Goal: Task Accomplishment & Management: Manage account settings

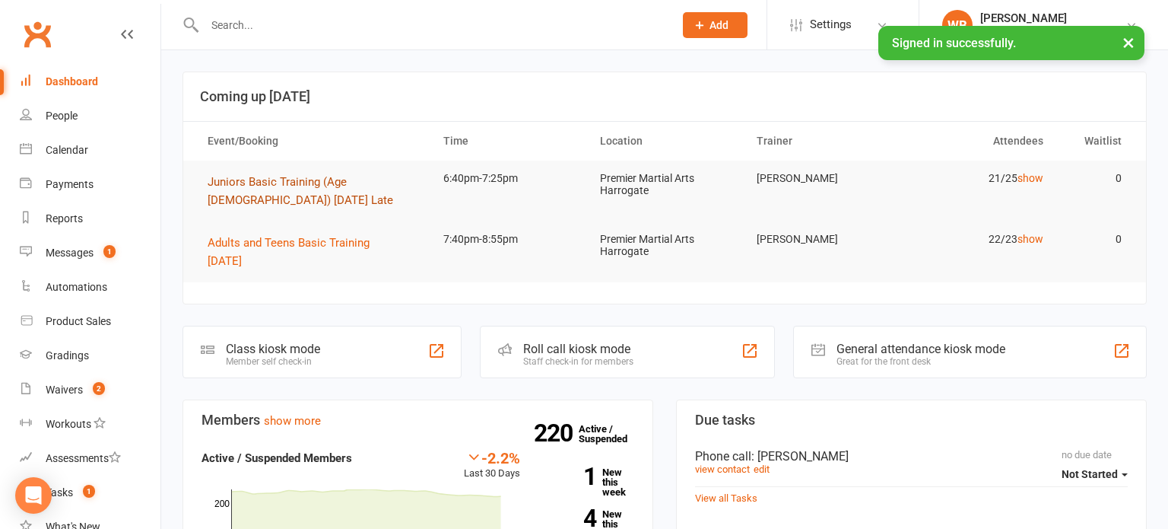
click at [331, 199] on button "Juniors Basic Training (Age [DEMOGRAPHIC_DATA]) [DATE] Late" at bounding box center [312, 191] width 208 height 37
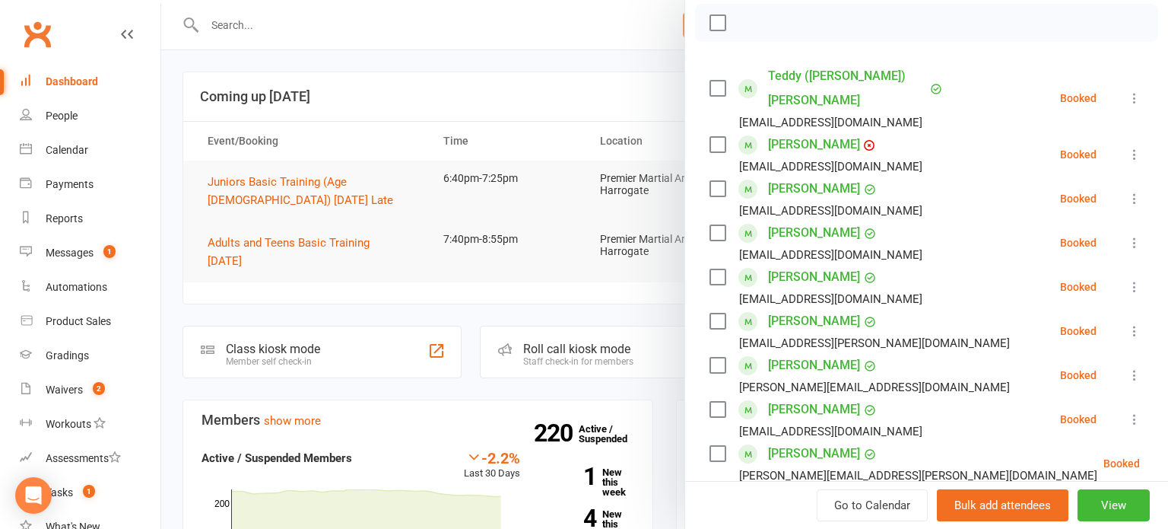
scroll to position [239, 0]
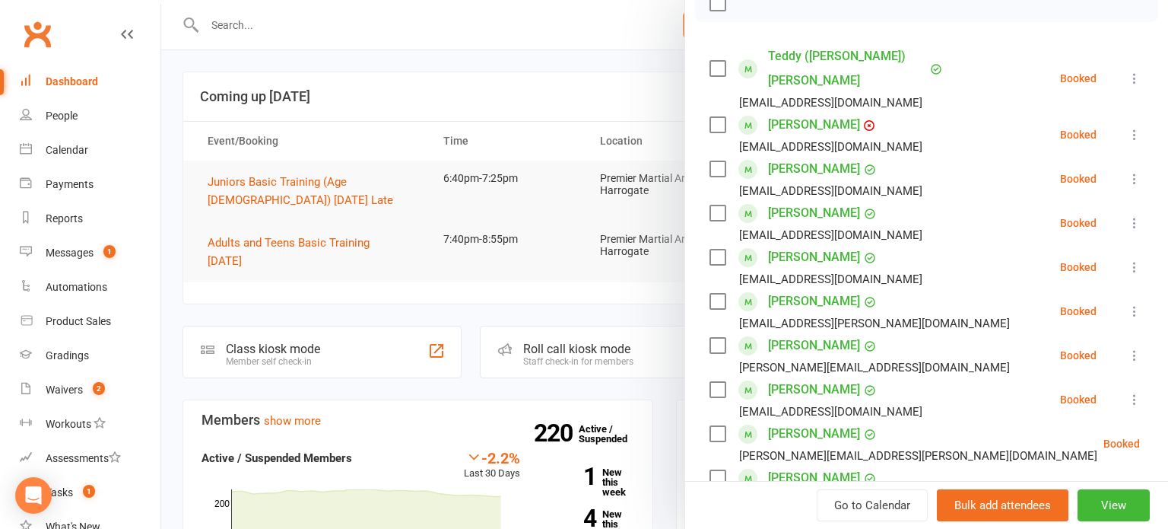
click at [1133, 71] on icon at bounding box center [1134, 78] width 15 height 15
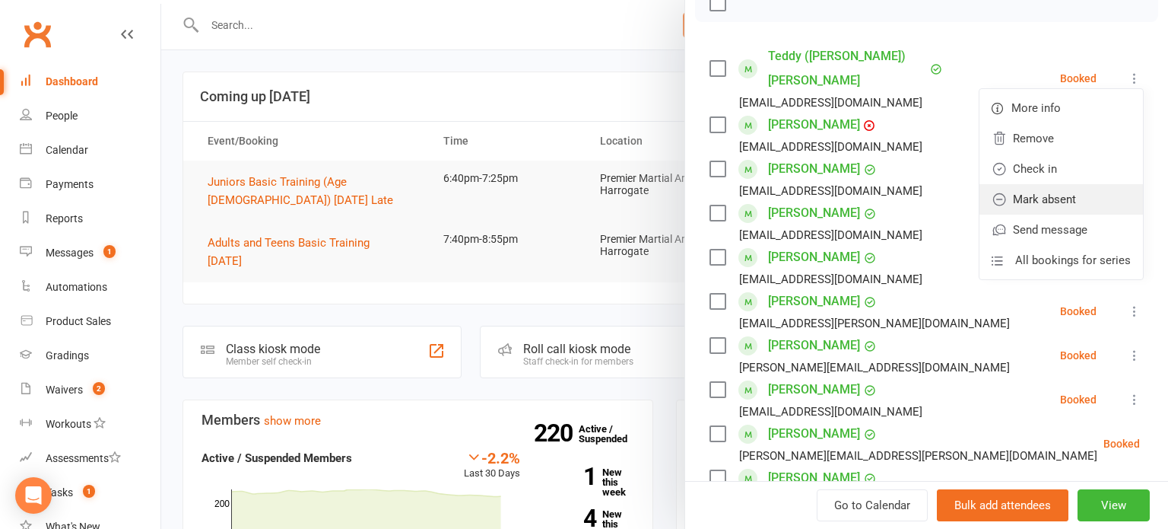
click at [1048, 186] on link "Mark absent" at bounding box center [1062, 199] width 164 height 30
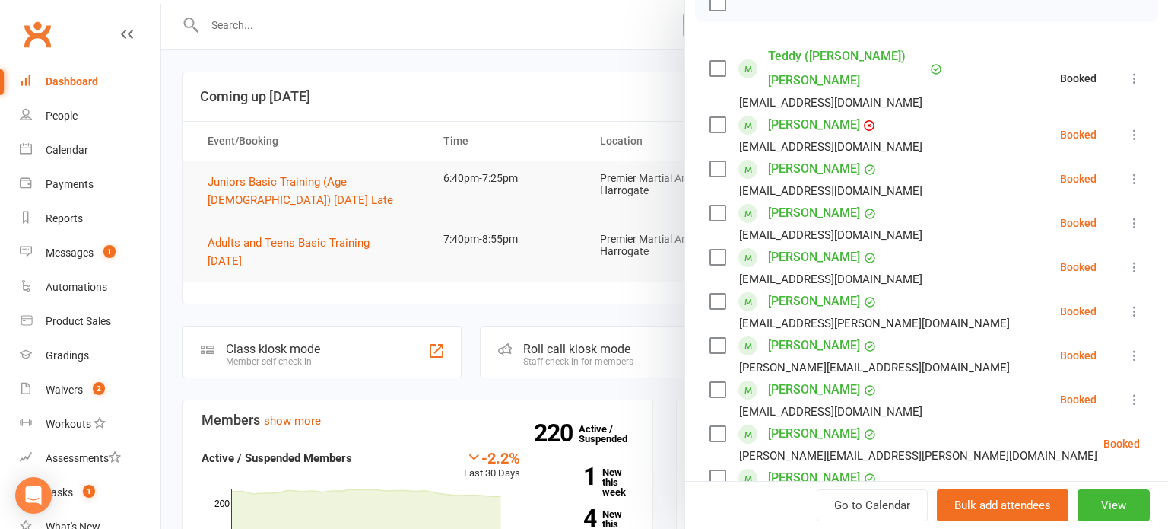
click at [1134, 127] on icon at bounding box center [1134, 134] width 15 height 15
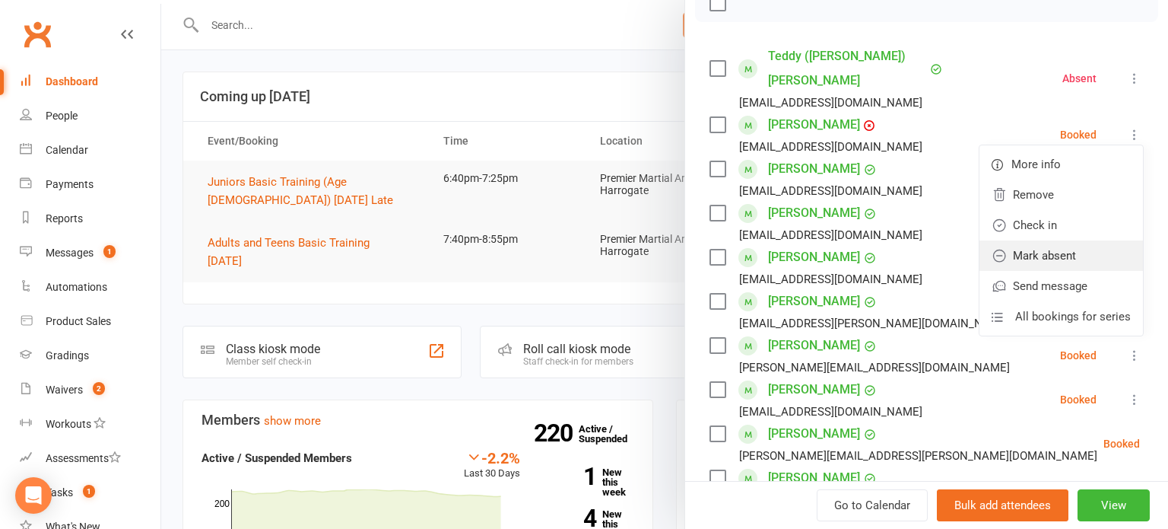
click at [1076, 240] on link "Mark absent" at bounding box center [1062, 255] width 164 height 30
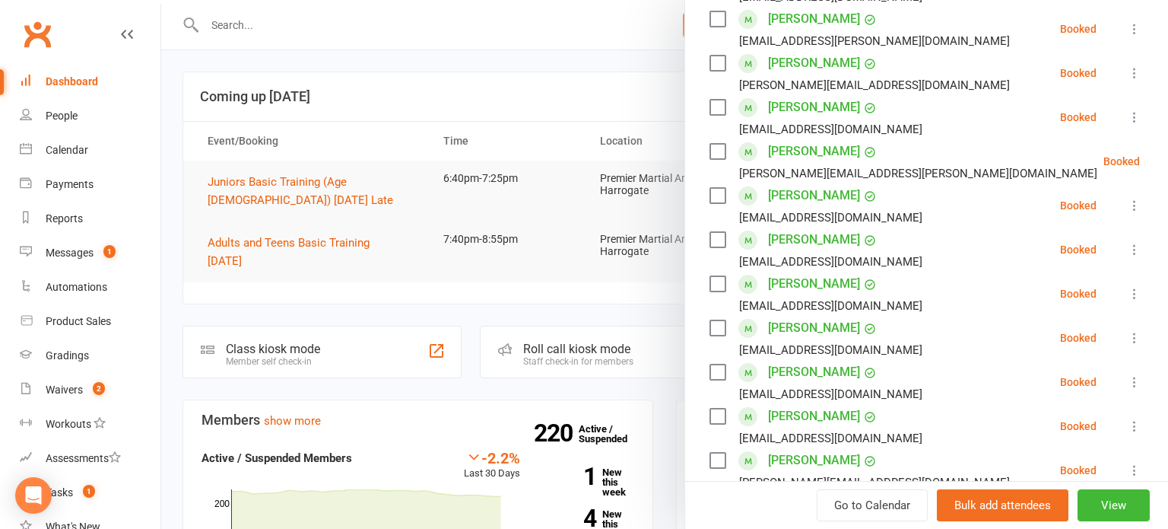
scroll to position [555, 0]
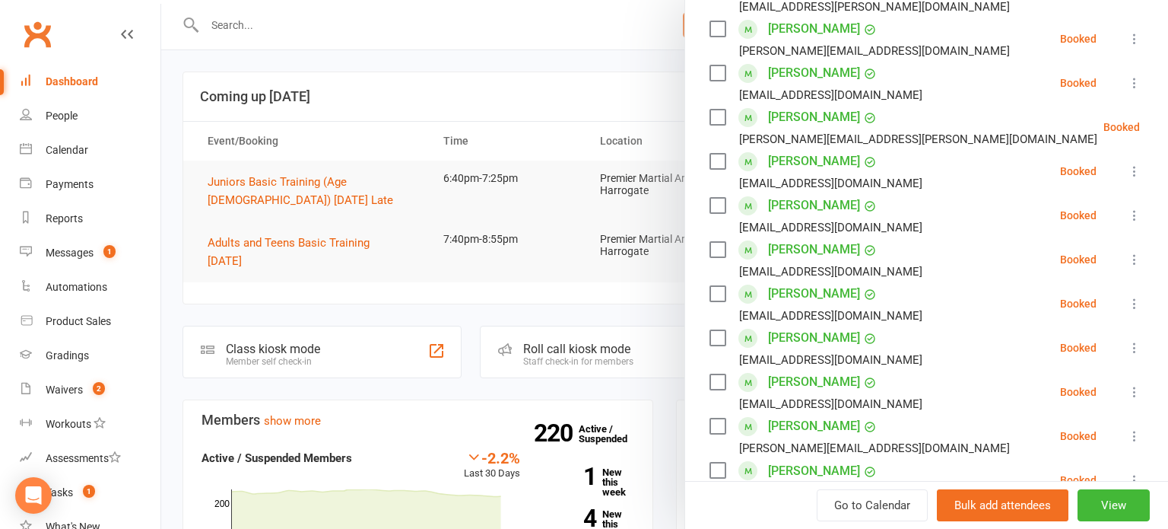
click at [1136, 296] on icon at bounding box center [1134, 303] width 15 height 15
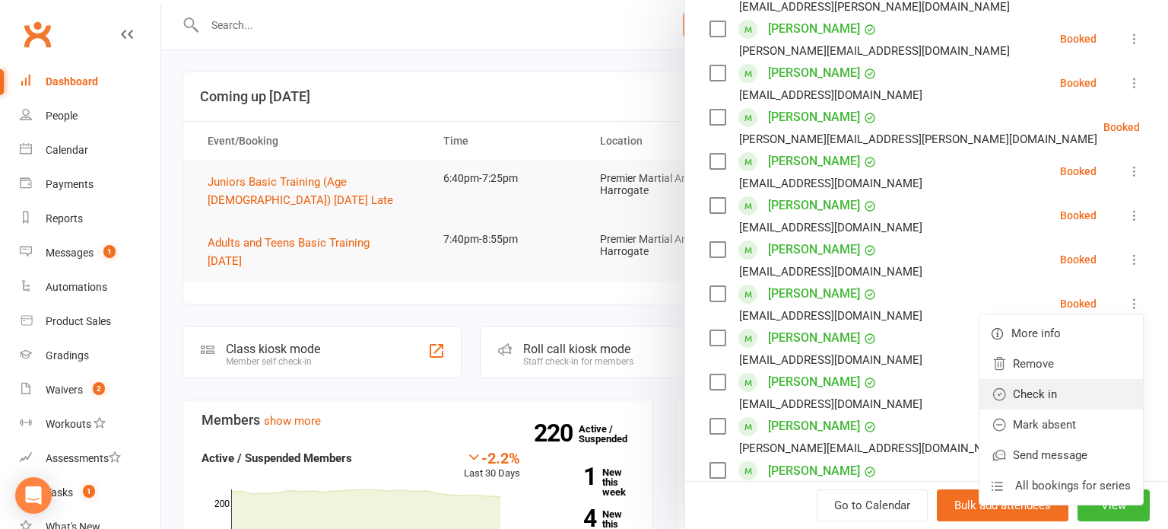
click at [1075, 379] on link "Check in" at bounding box center [1062, 394] width 164 height 30
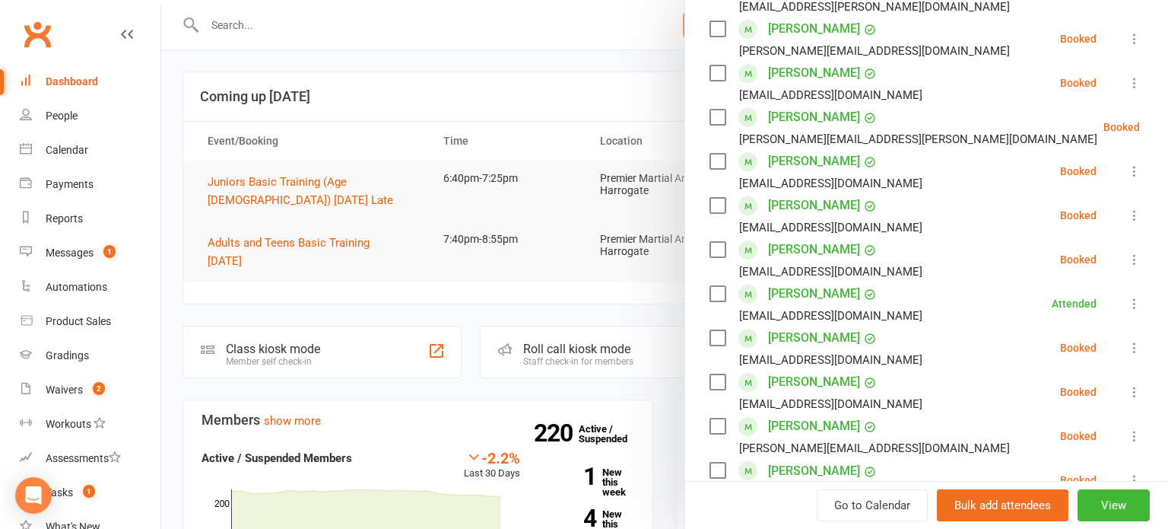
click at [797, 281] on link "[PERSON_NAME]" at bounding box center [814, 293] width 92 height 24
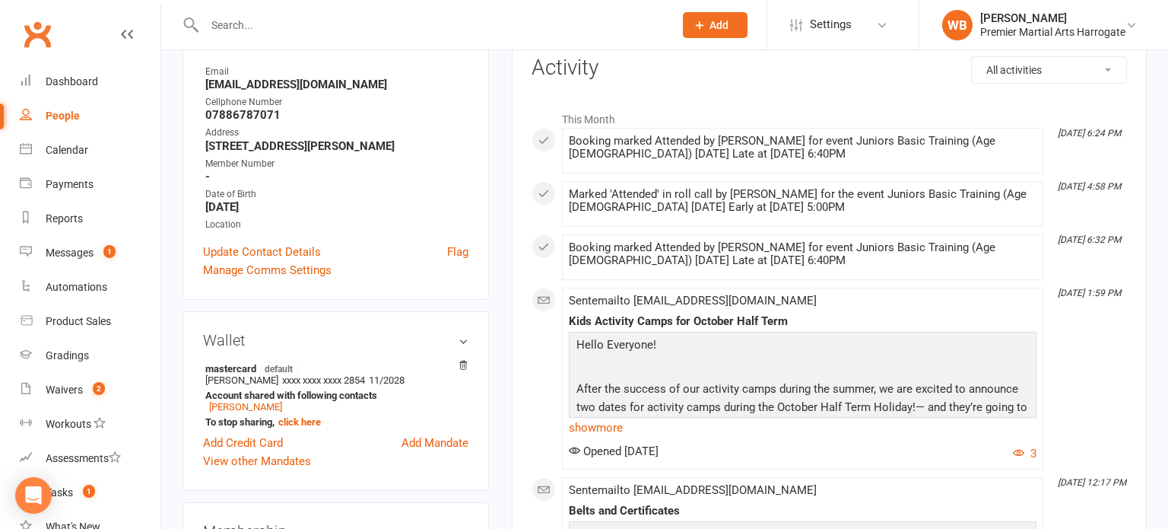
scroll to position [168, 0]
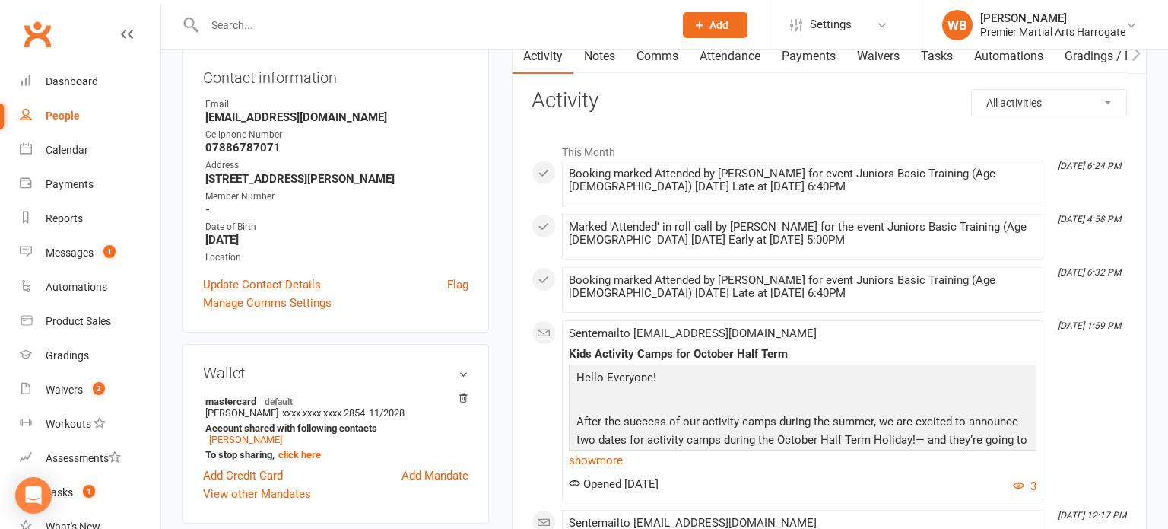
click at [812, 58] on link "Payments" at bounding box center [808, 56] width 75 height 35
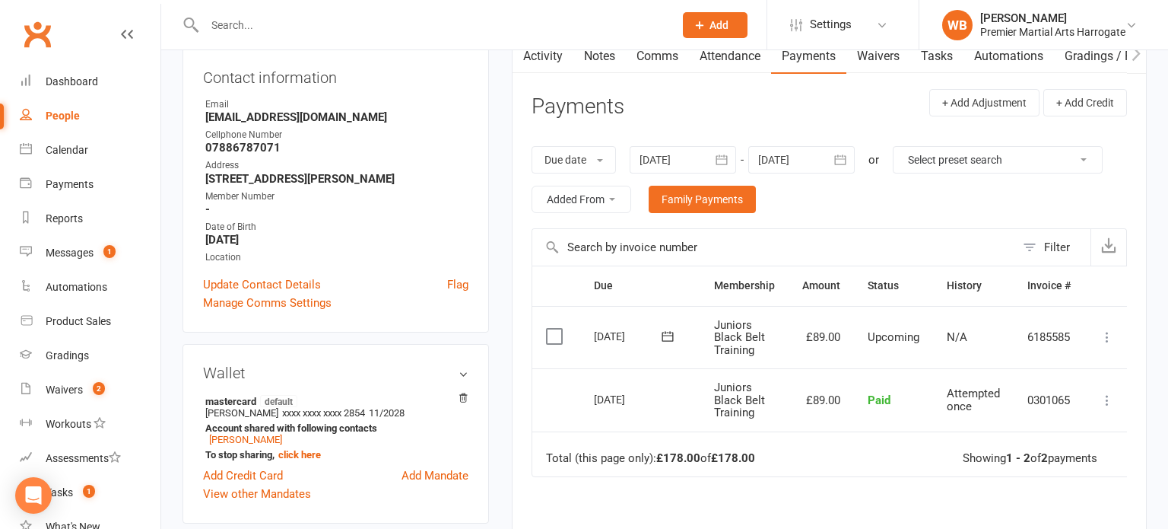
click at [555, 68] on link "Activity" at bounding box center [543, 56] width 61 height 35
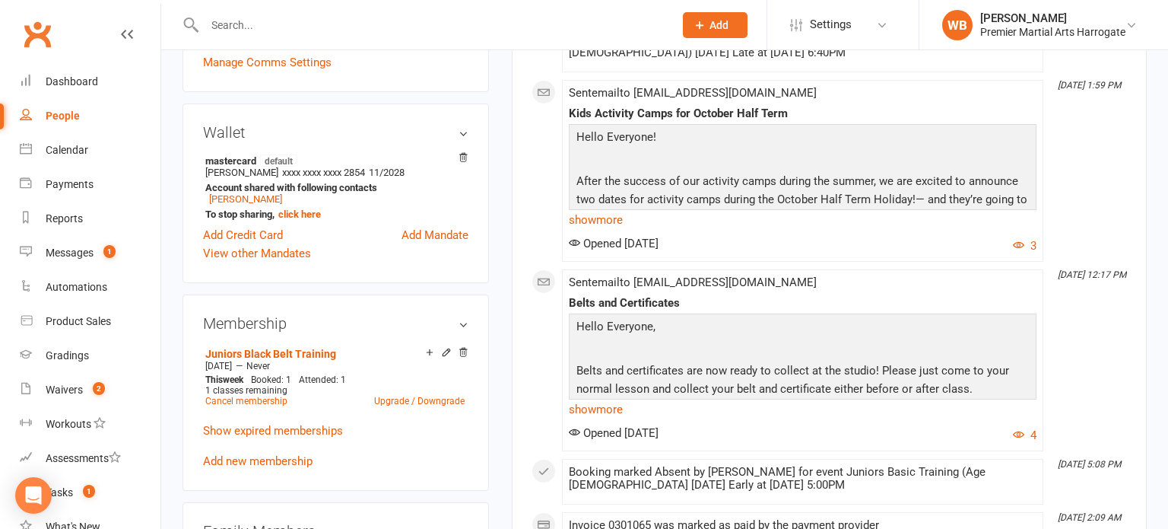
scroll to position [411, 0]
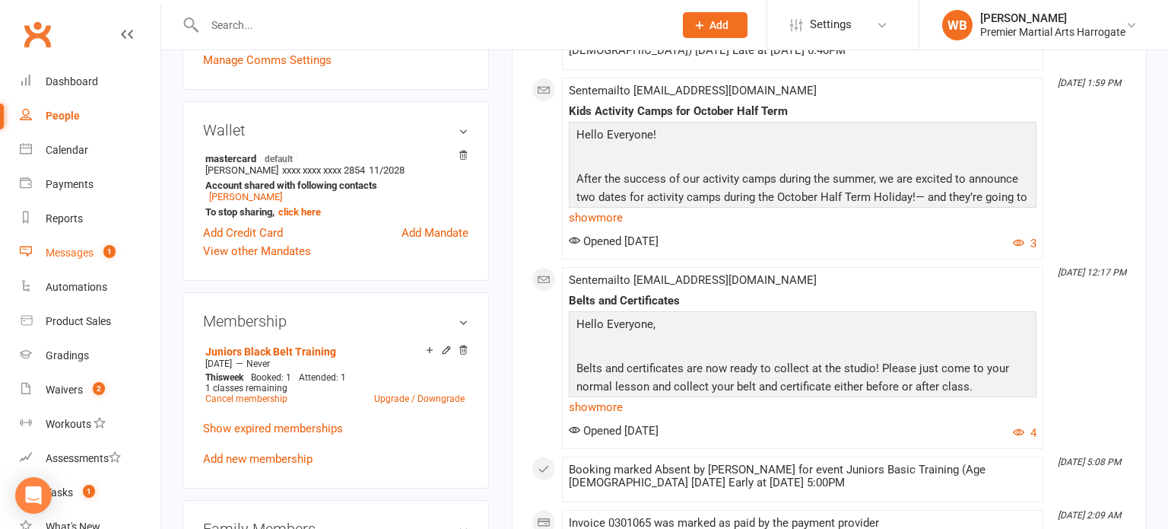
click at [81, 246] on link "Messages 1" at bounding box center [90, 253] width 141 height 34
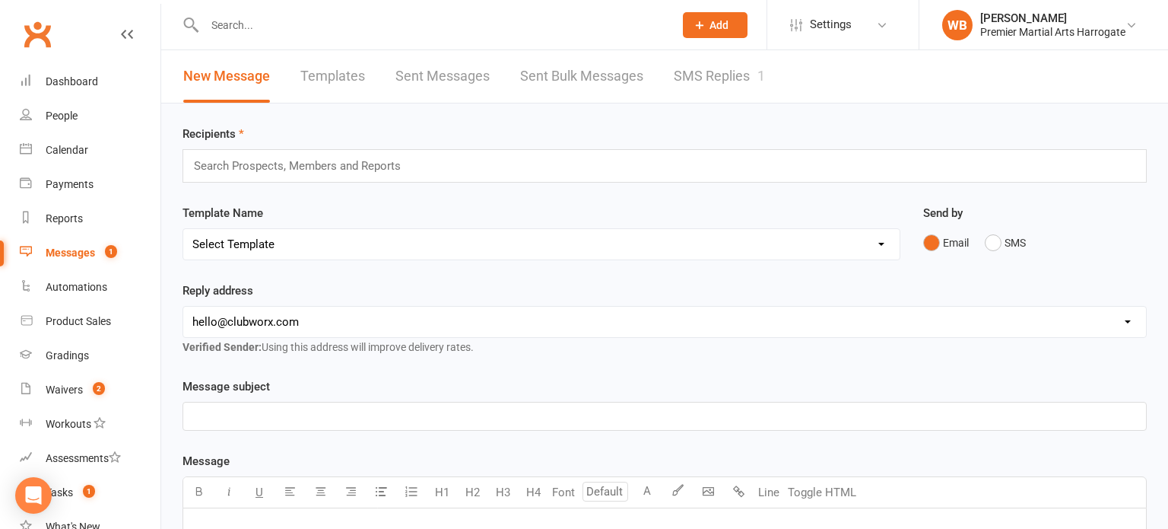
click at [691, 72] on link "SMS Replies 1" at bounding box center [719, 76] width 91 height 52
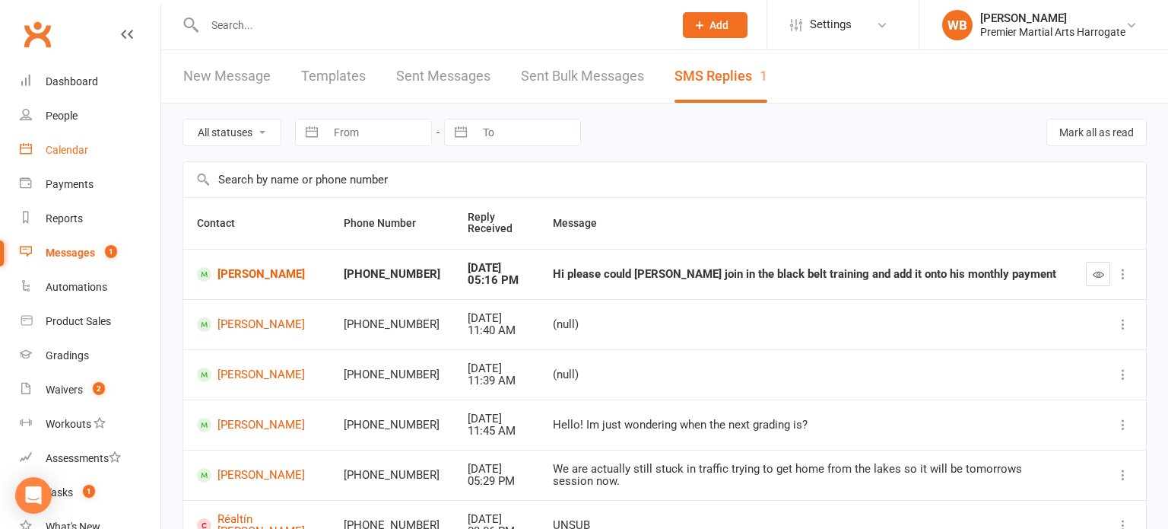
click at [126, 138] on link "Calendar" at bounding box center [90, 150] width 141 height 34
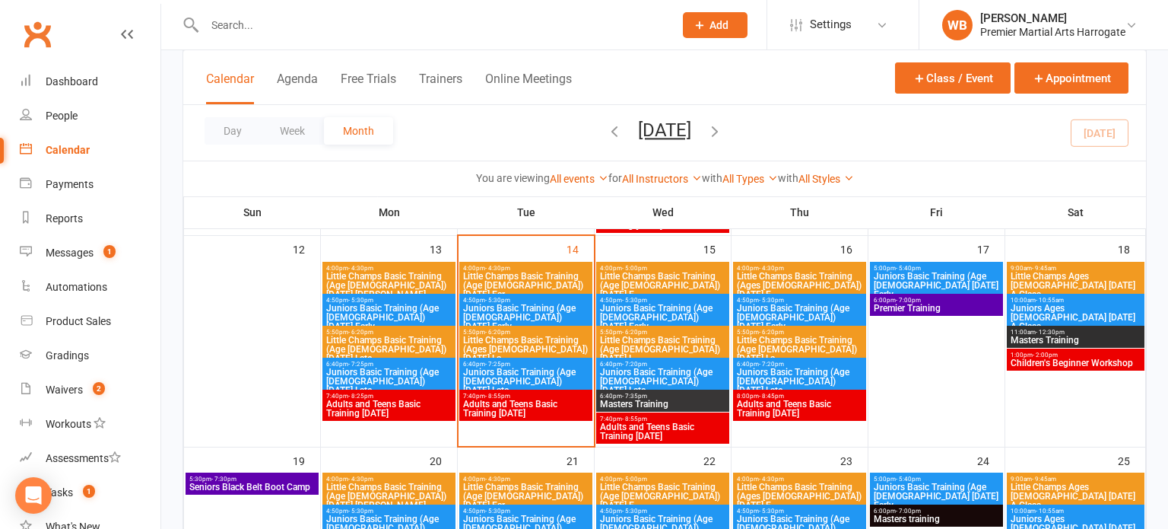
scroll to position [530, 0]
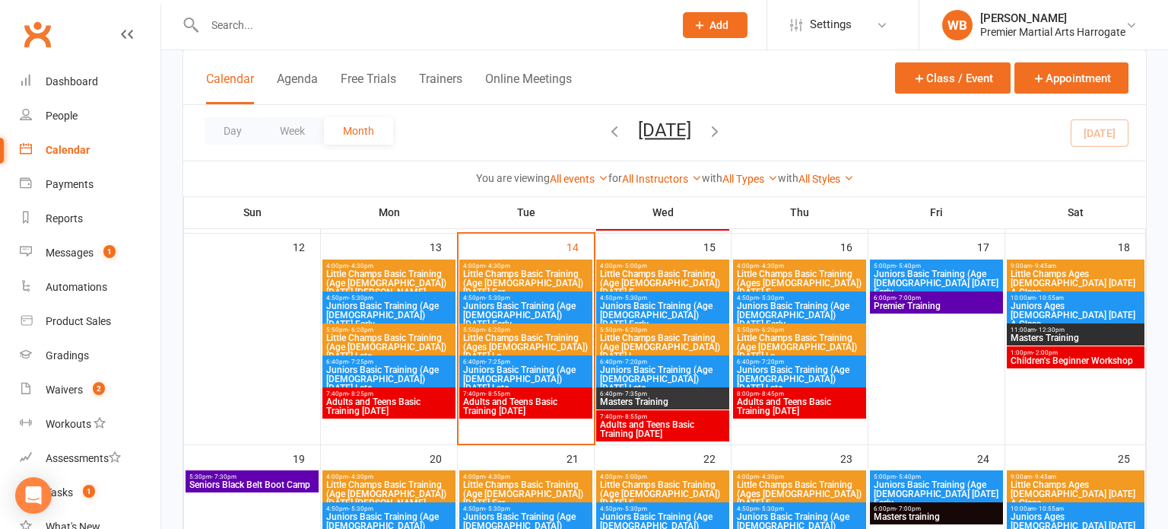
click at [536, 367] on span "Juniors Basic Training (Age [DEMOGRAPHIC_DATA]) [DATE] Late" at bounding box center [525, 378] width 127 height 27
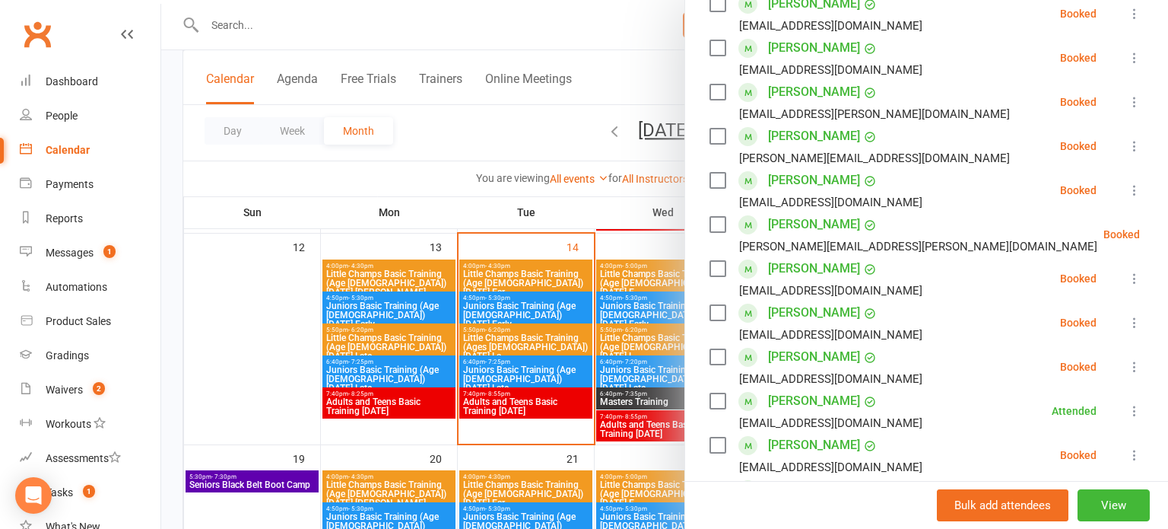
scroll to position [455, 0]
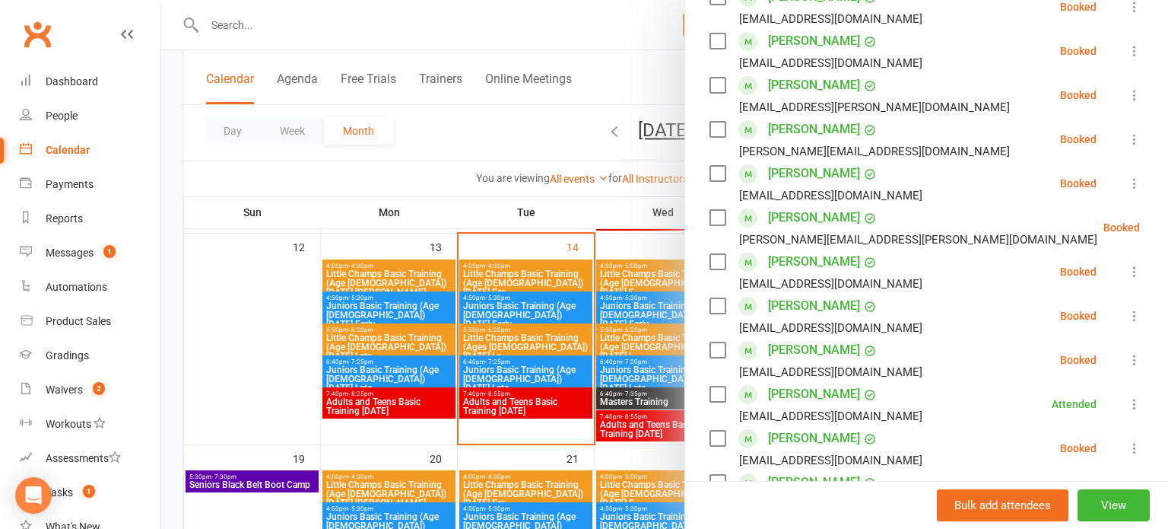
click at [828, 382] on link "[PERSON_NAME]" at bounding box center [814, 394] width 92 height 24
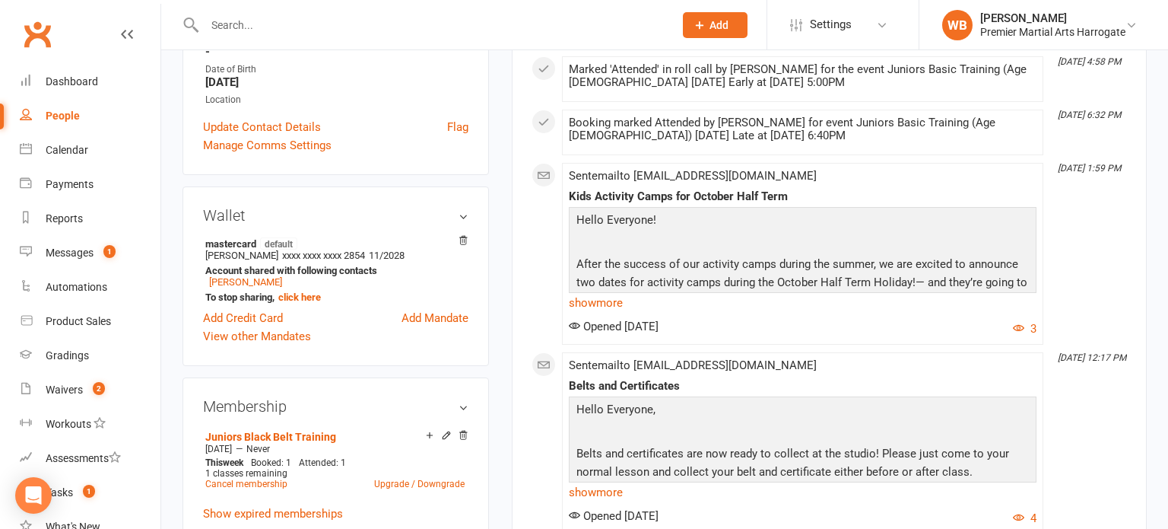
scroll to position [328, 0]
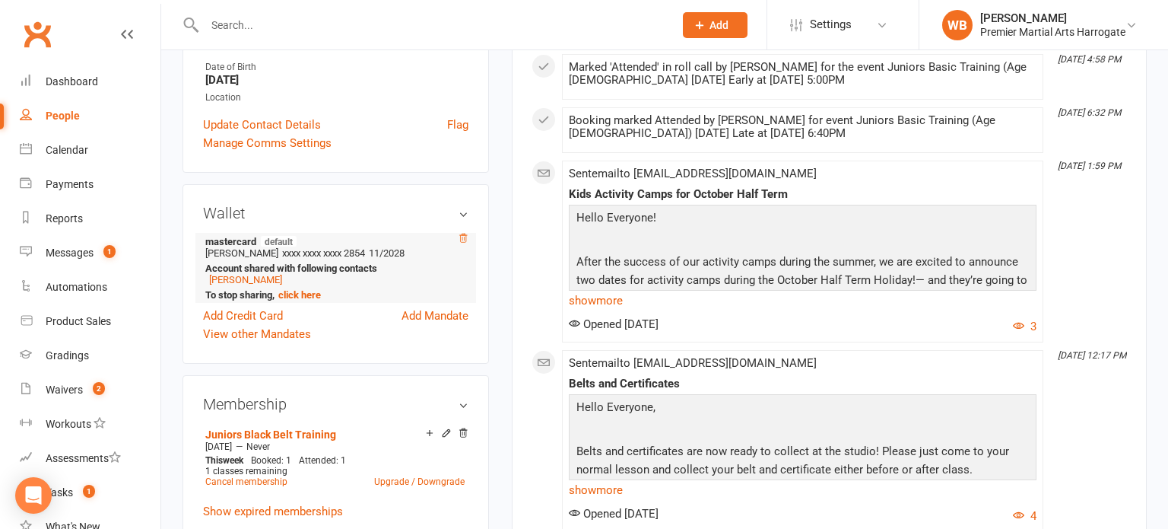
click at [460, 242] on icon at bounding box center [463, 238] width 8 height 8
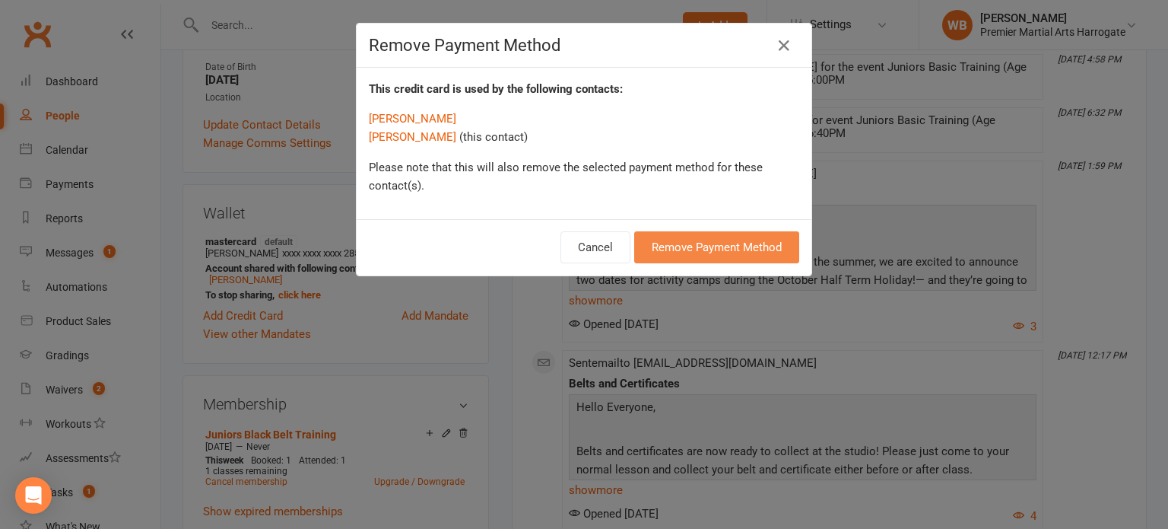
click at [661, 251] on button "Remove Payment Method" at bounding box center [716, 247] width 165 height 32
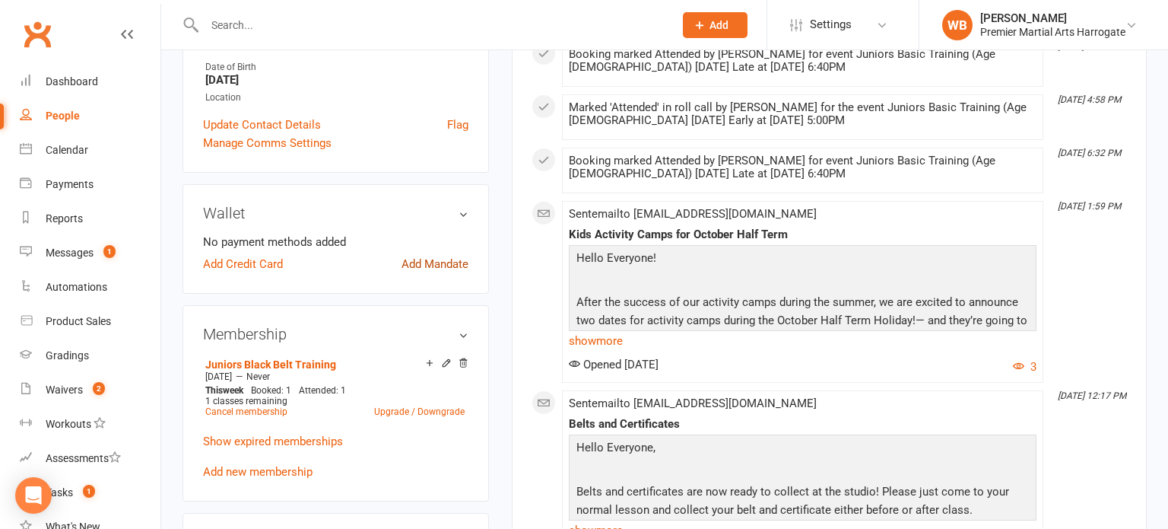
click at [432, 273] on link "Add Mandate" at bounding box center [435, 264] width 67 height 18
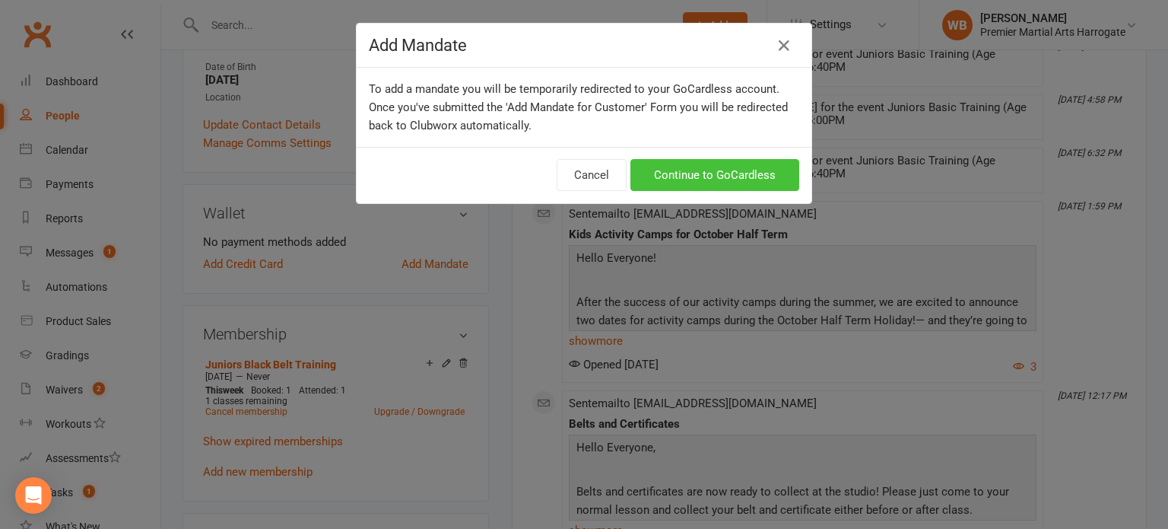
click at [712, 184] on link "Continue to GoCardless" at bounding box center [715, 175] width 169 height 32
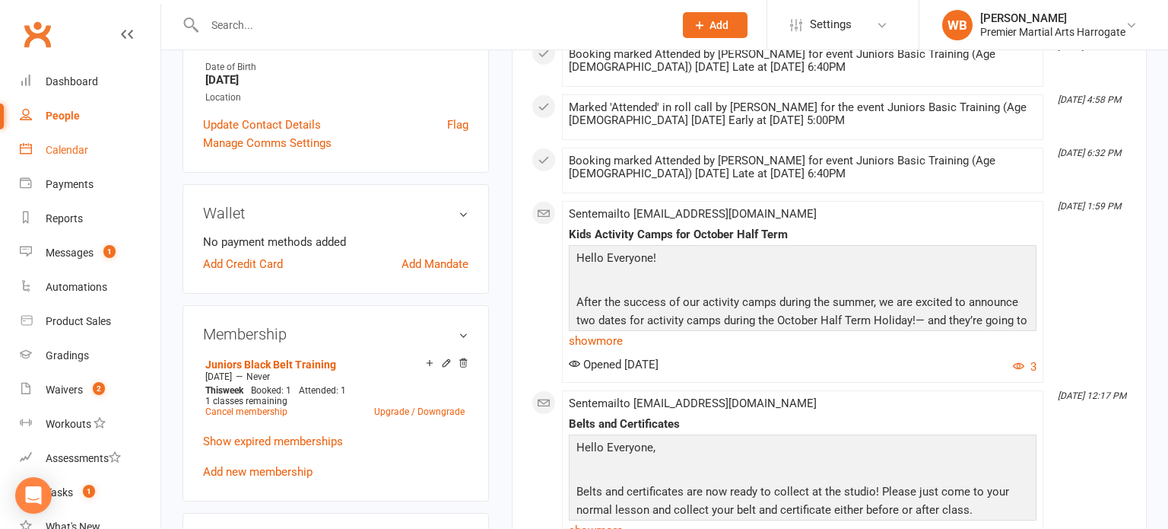
click at [76, 155] on div "Calendar" at bounding box center [67, 150] width 43 height 12
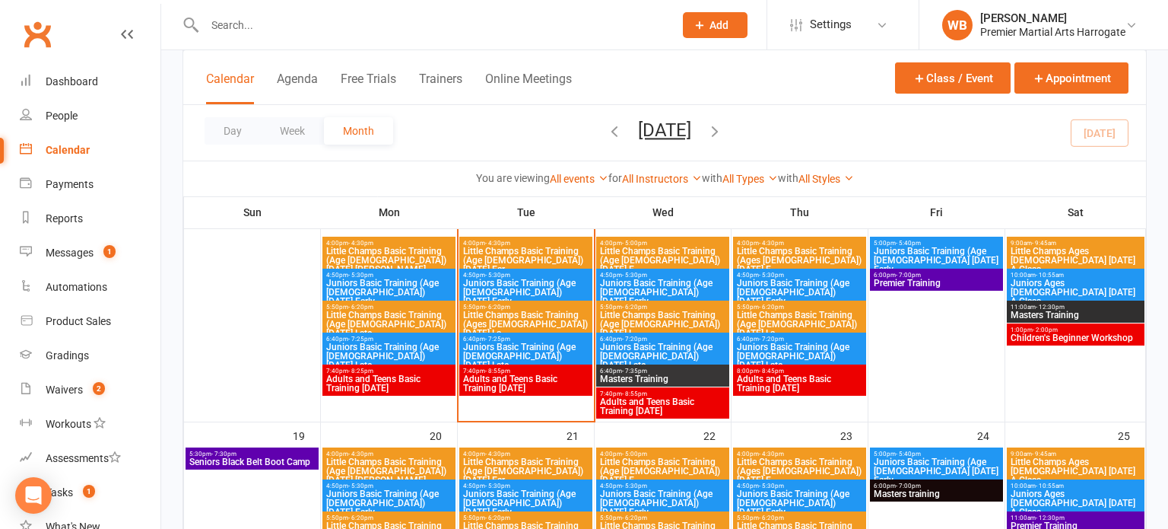
scroll to position [554, 0]
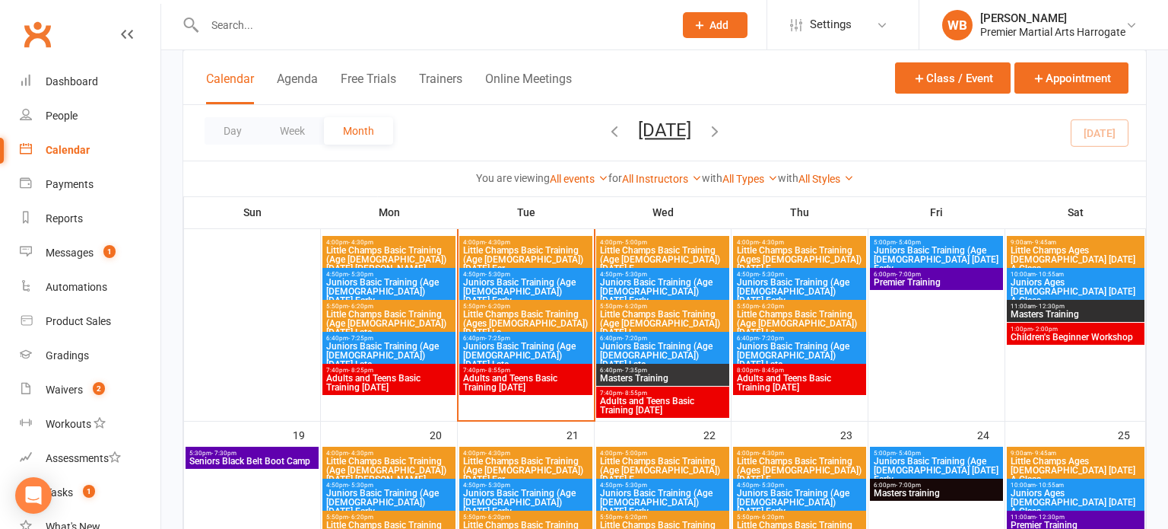
click at [533, 348] on span "Juniors Basic Training (Age [DEMOGRAPHIC_DATA]) [DATE] Late" at bounding box center [525, 355] width 127 height 27
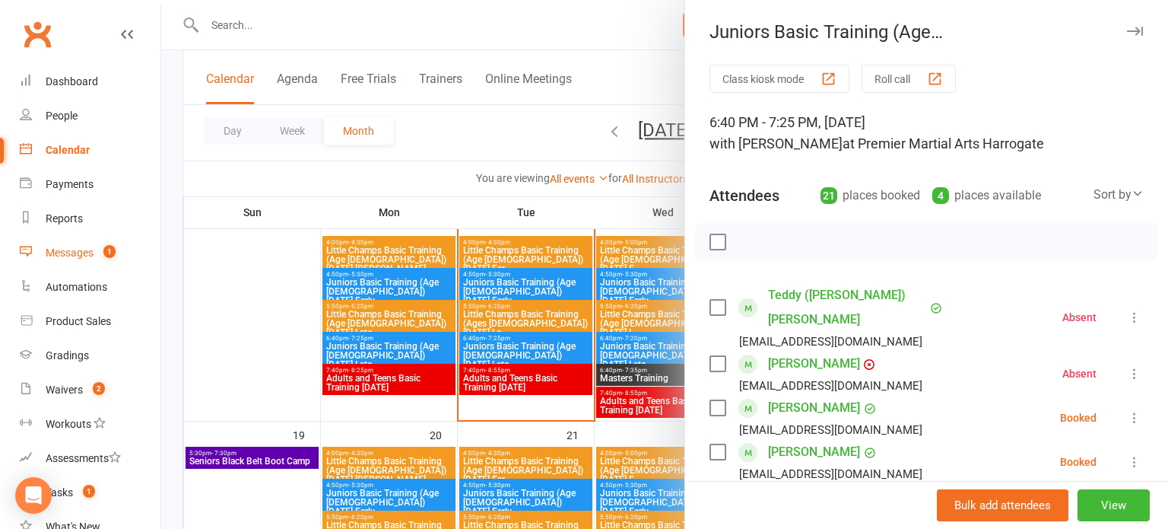
click at [87, 256] on div "Messages" at bounding box center [70, 252] width 48 height 12
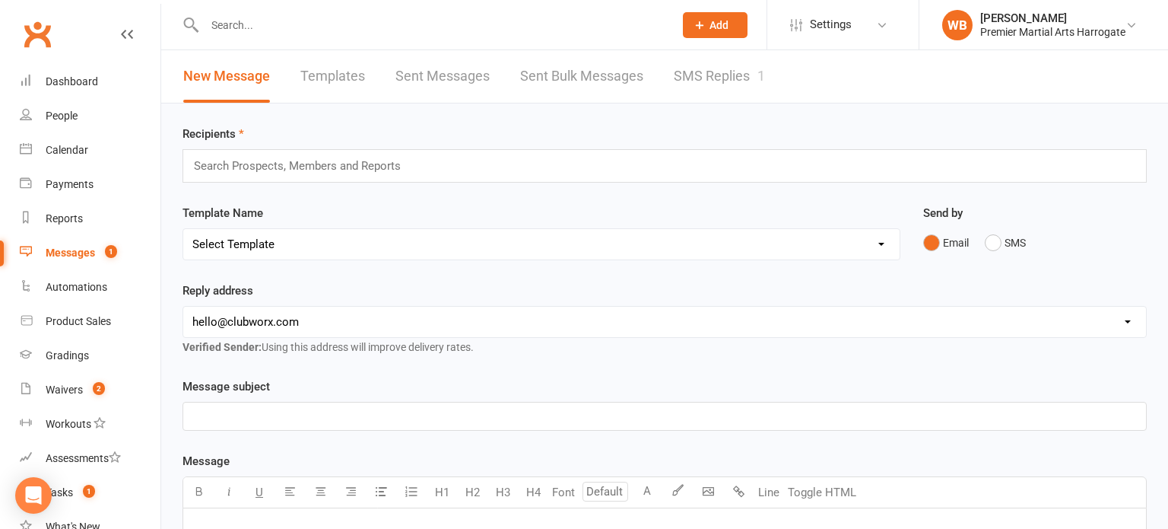
click at [465, 160] on div "Search Prospects, Members and Reports" at bounding box center [665, 165] width 964 height 33
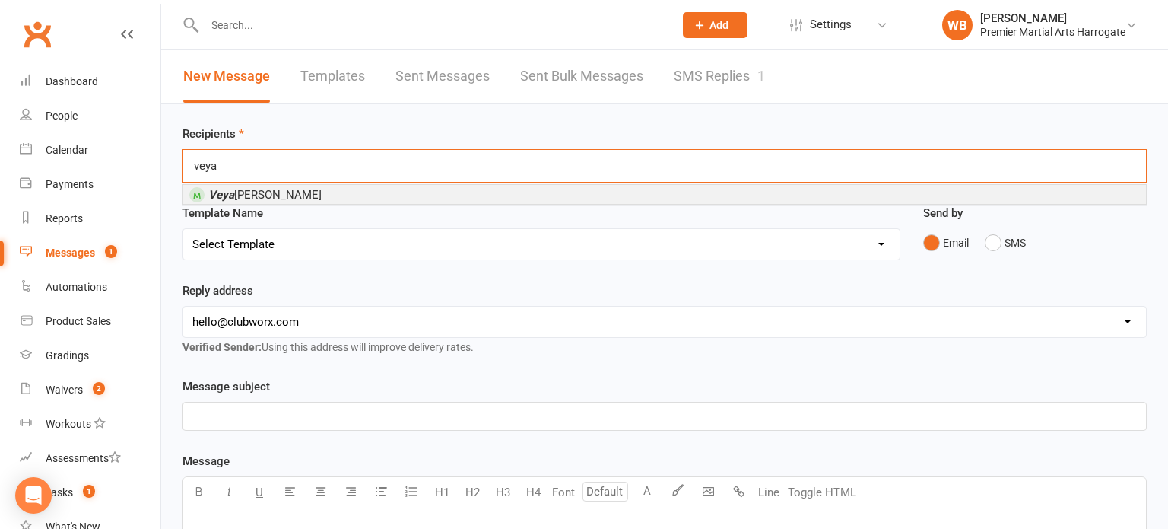
type input "veya"
click at [315, 197] on li "[PERSON_NAME]" at bounding box center [664, 194] width 963 height 19
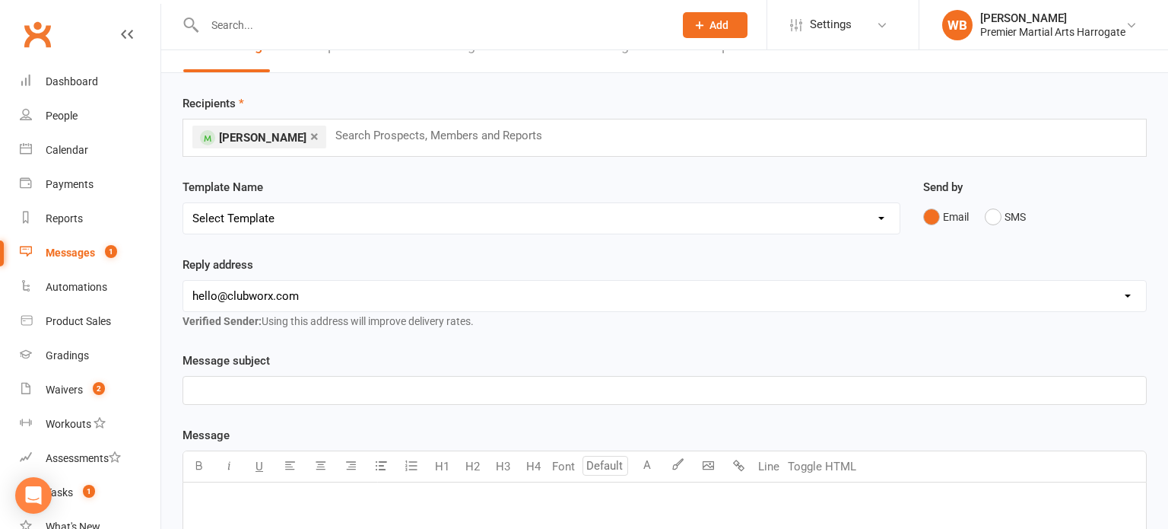
scroll to position [32, 0]
click at [262, 390] on p "﻿" at bounding box center [664, 389] width 945 height 18
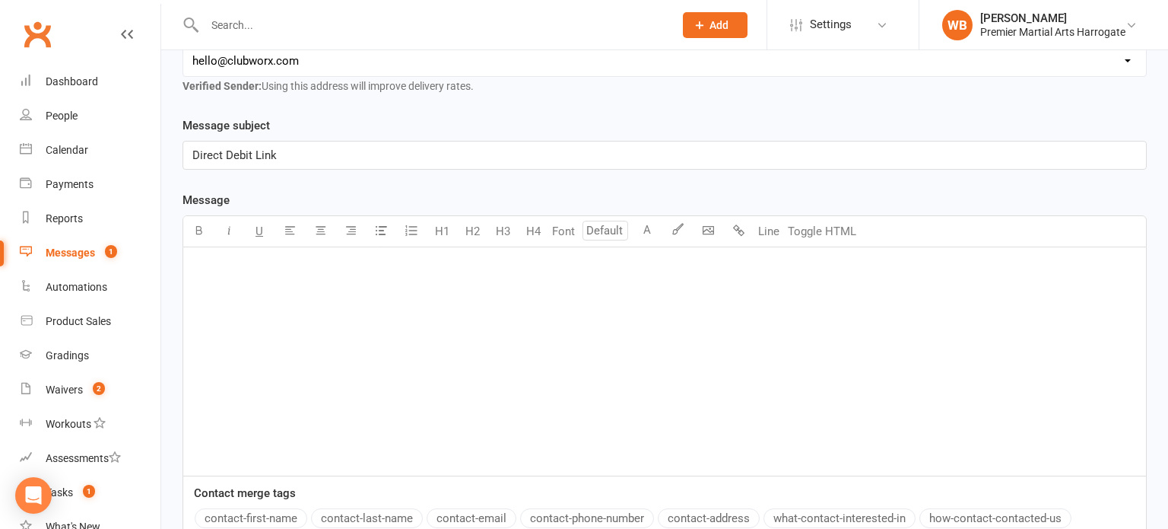
scroll to position [267, 0]
click at [301, 290] on div "﻿" at bounding box center [664, 360] width 963 height 228
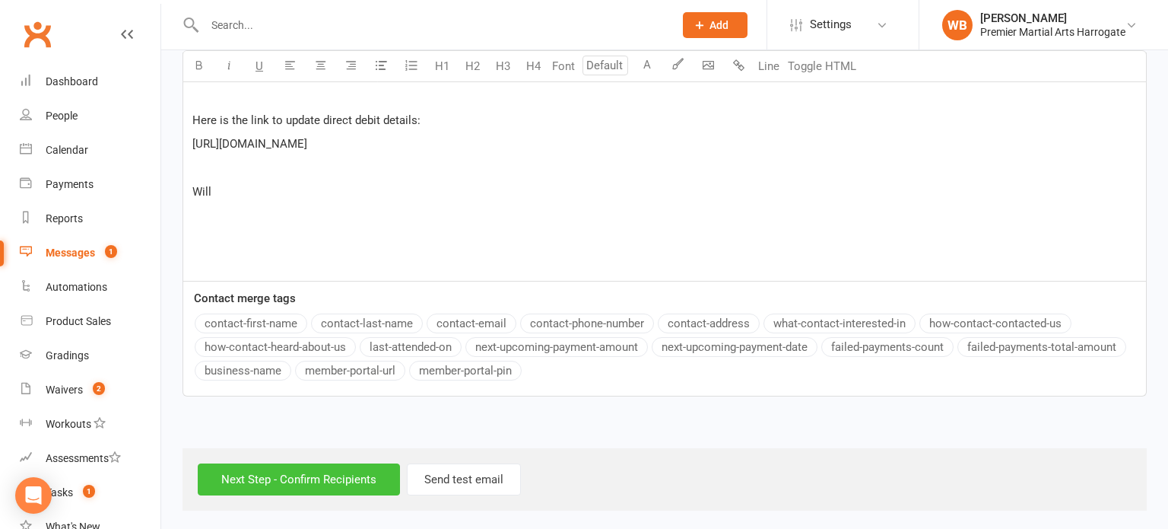
click at [354, 463] on input "Next Step - Confirm Recipients" at bounding box center [299, 479] width 202 height 32
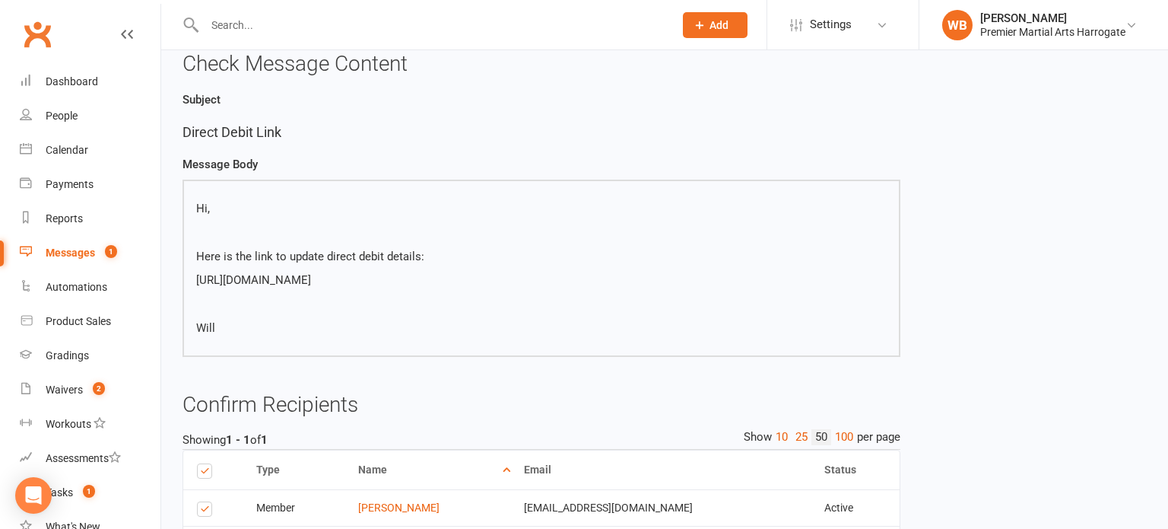
scroll to position [222, 0]
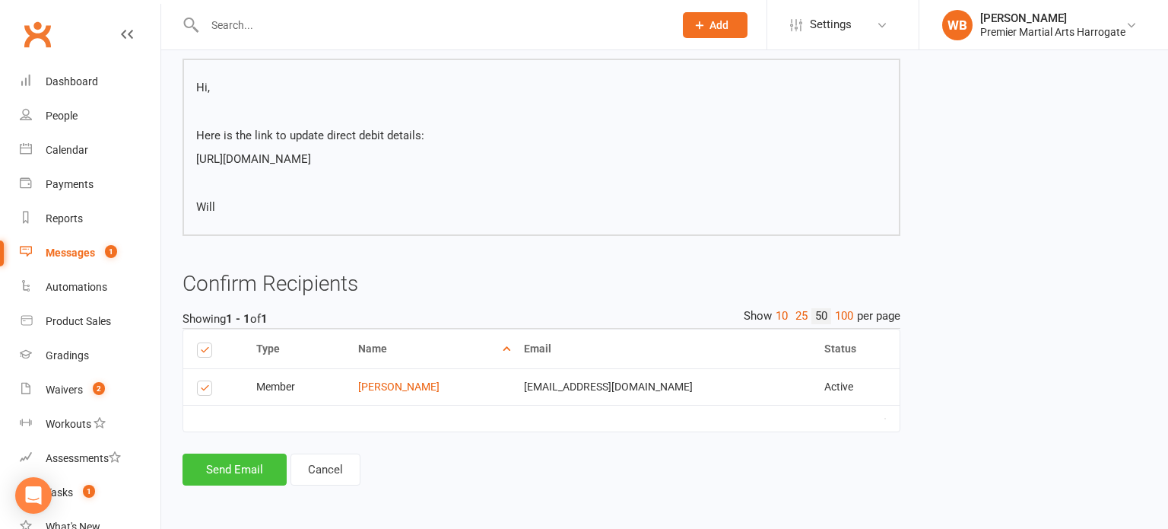
click at [256, 466] on button "Send Email" at bounding box center [235, 469] width 104 height 32
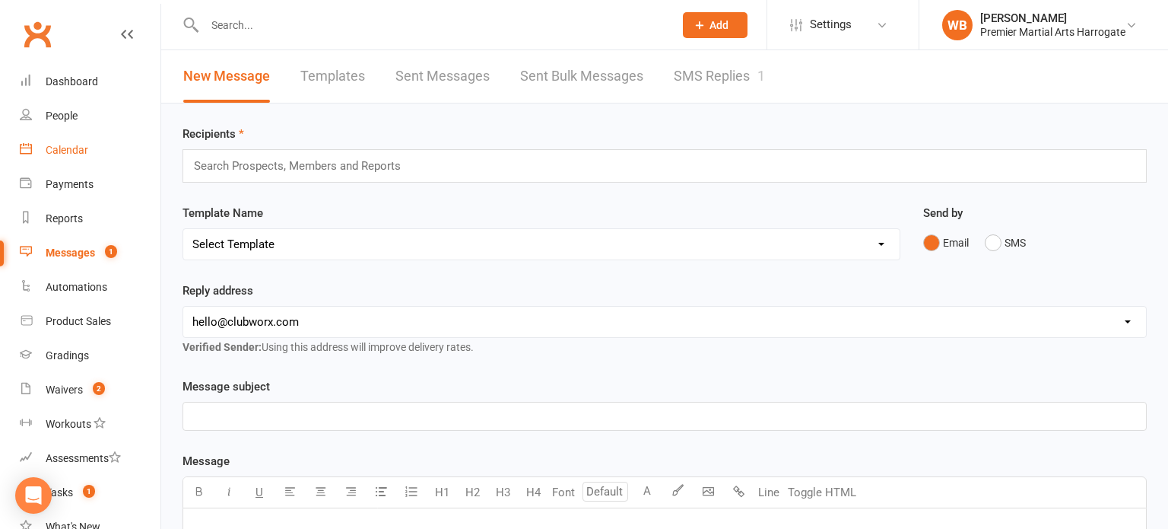
click at [72, 153] on div "Calendar" at bounding box center [67, 150] width 43 height 12
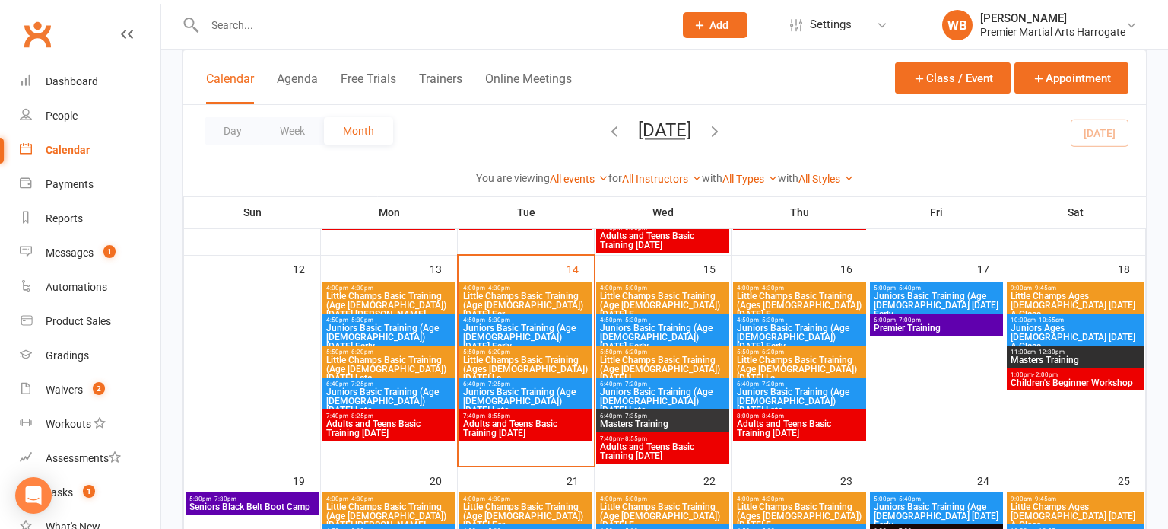
scroll to position [507, 0]
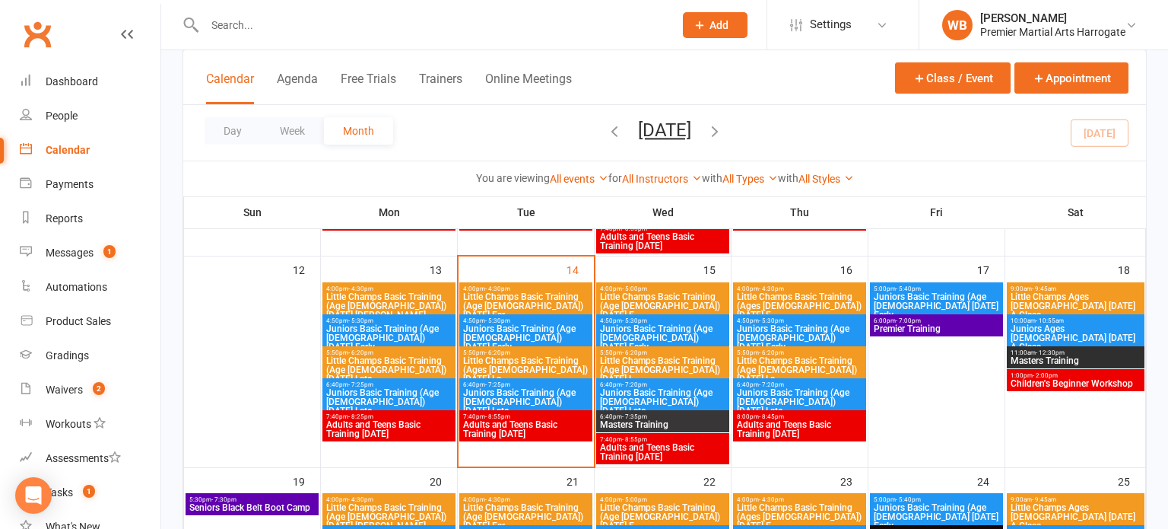
click at [511, 402] on span "Juniors Basic Training (Age [DEMOGRAPHIC_DATA]) [DATE] Late" at bounding box center [525, 401] width 127 height 27
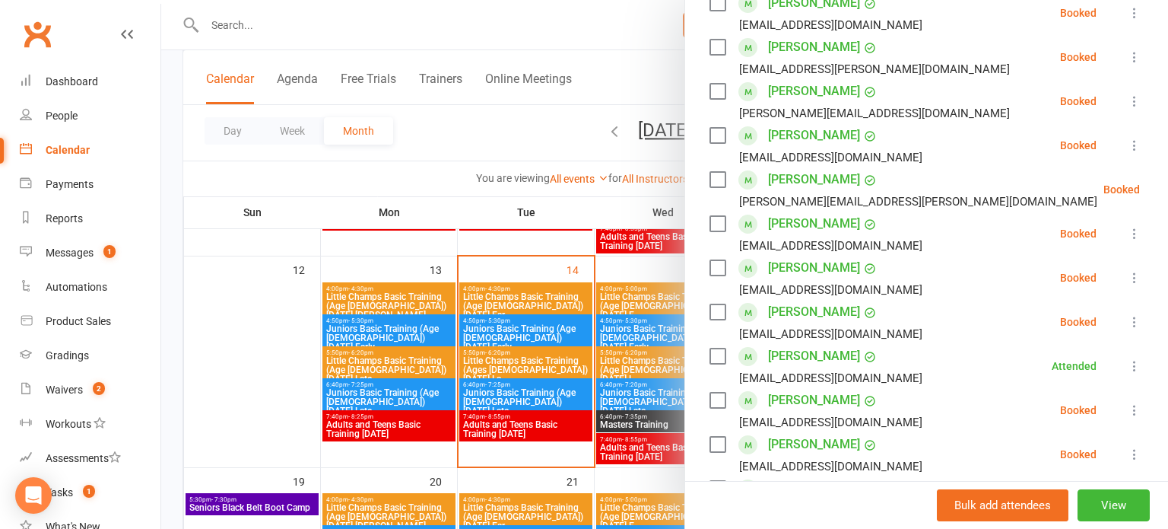
scroll to position [506, 0]
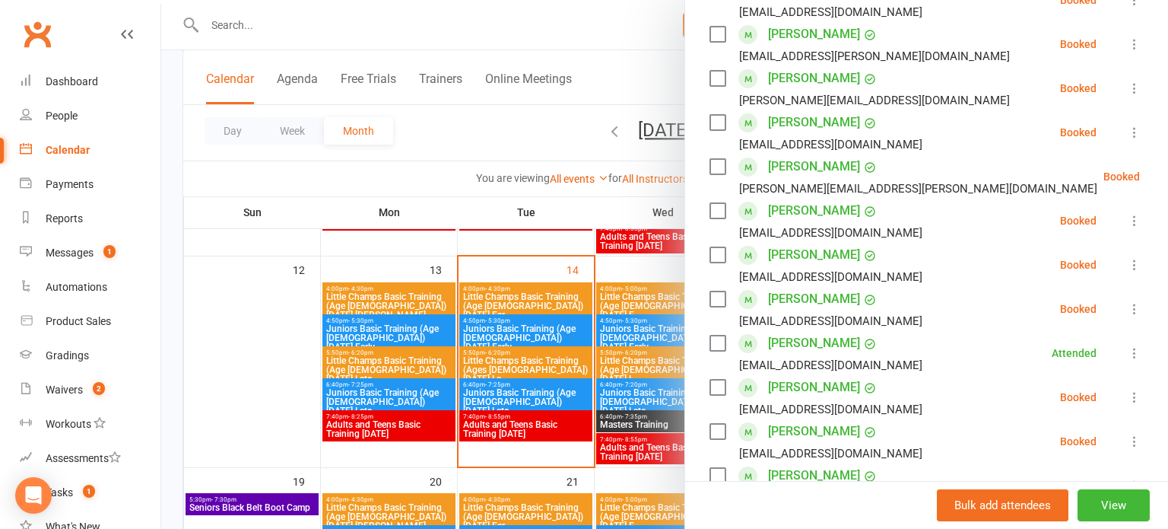
click at [1138, 301] on icon at bounding box center [1134, 308] width 15 height 15
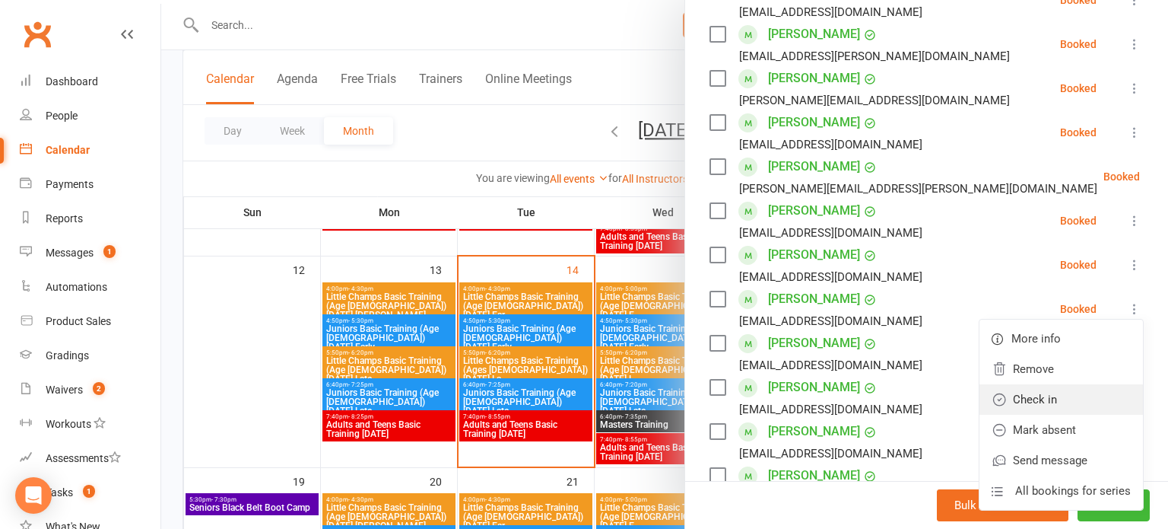
click at [1075, 384] on link "Check in" at bounding box center [1062, 399] width 164 height 30
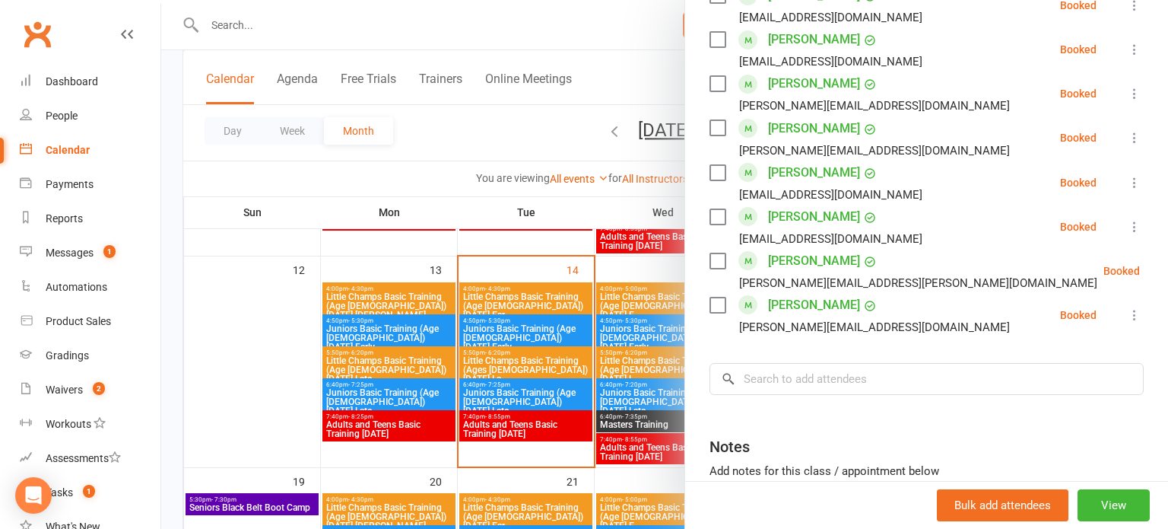
scroll to position [898, 0]
click at [1168, 262] on icon at bounding box center [1178, 269] width 15 height 15
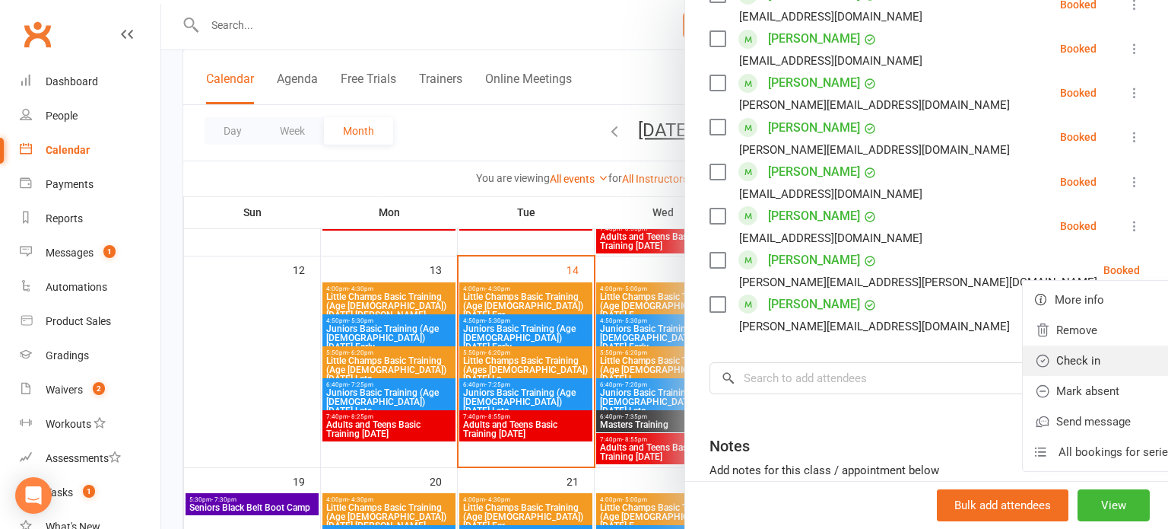
click at [1049, 345] on link "Check in" at bounding box center [1105, 360] width 164 height 30
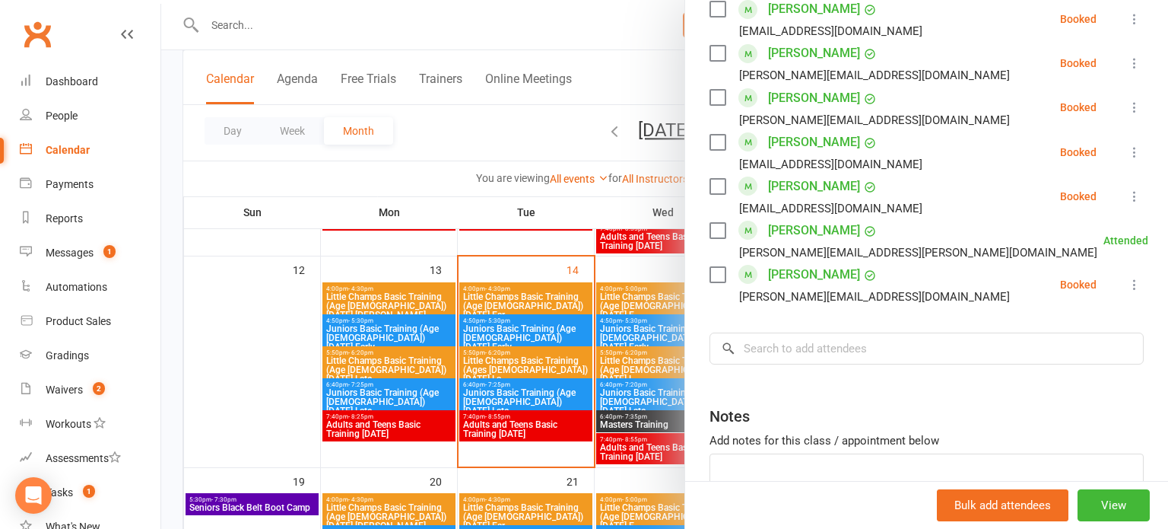
scroll to position [873, 0]
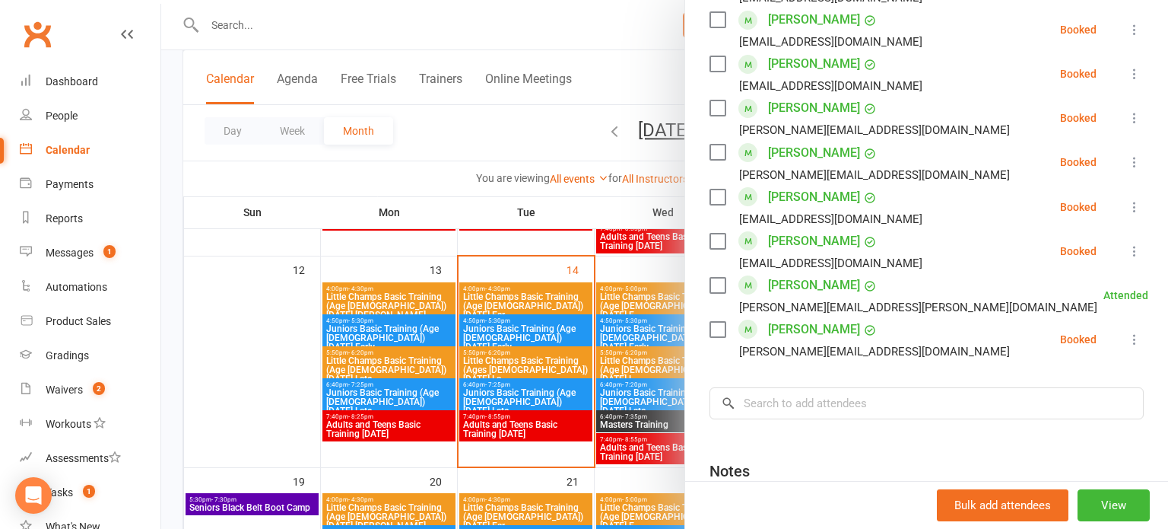
click at [1128, 199] on icon at bounding box center [1134, 206] width 15 height 15
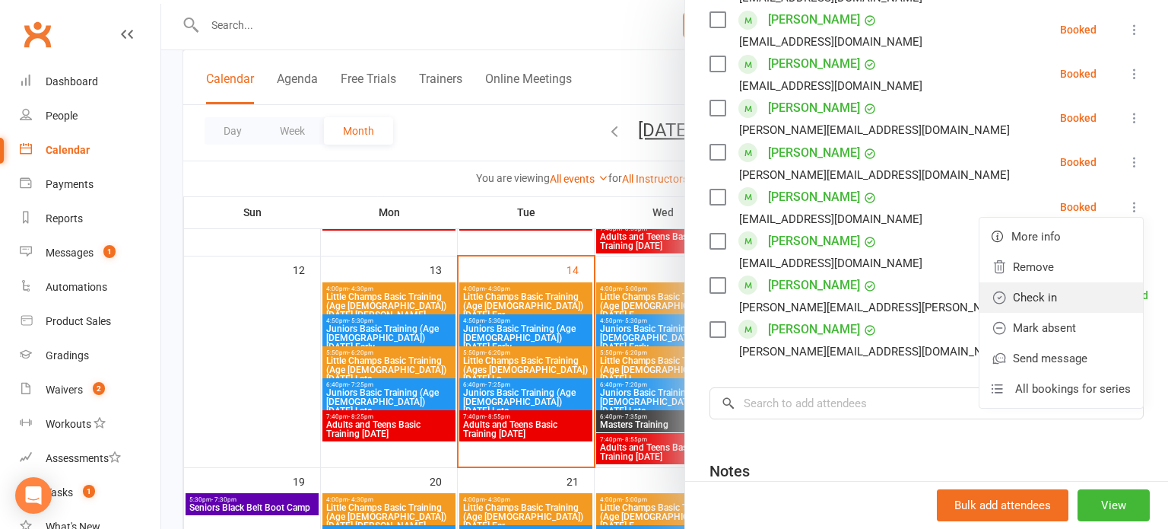
click at [1060, 282] on link "Check in" at bounding box center [1062, 297] width 164 height 30
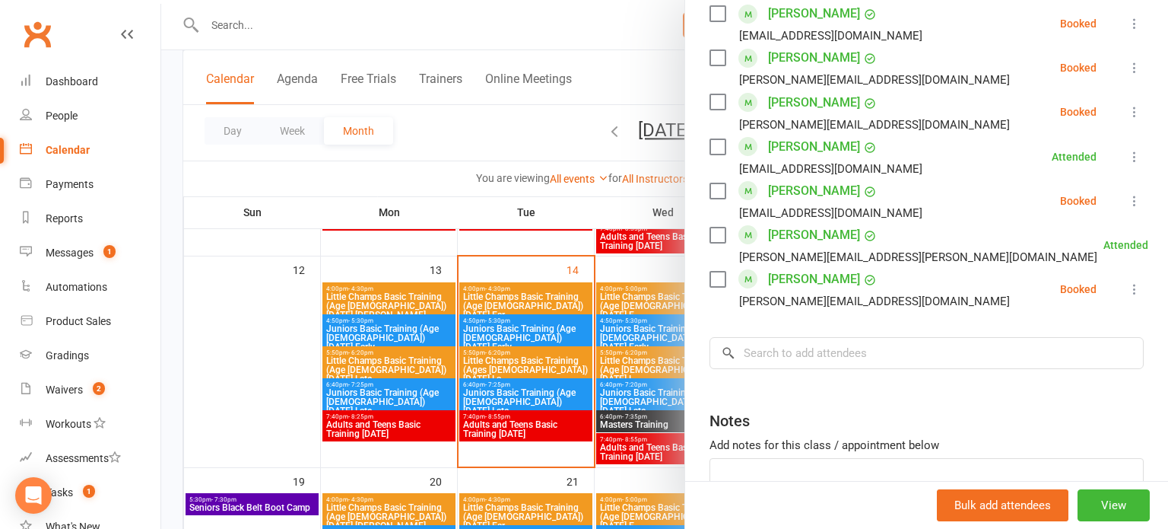
scroll to position [927, 0]
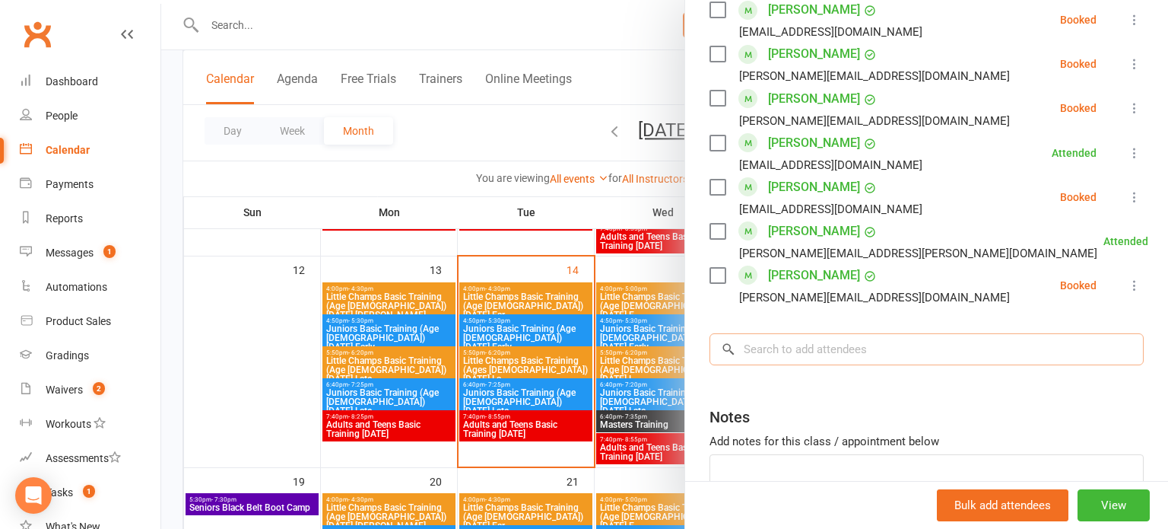
click at [909, 333] on input "search" at bounding box center [927, 349] width 434 height 32
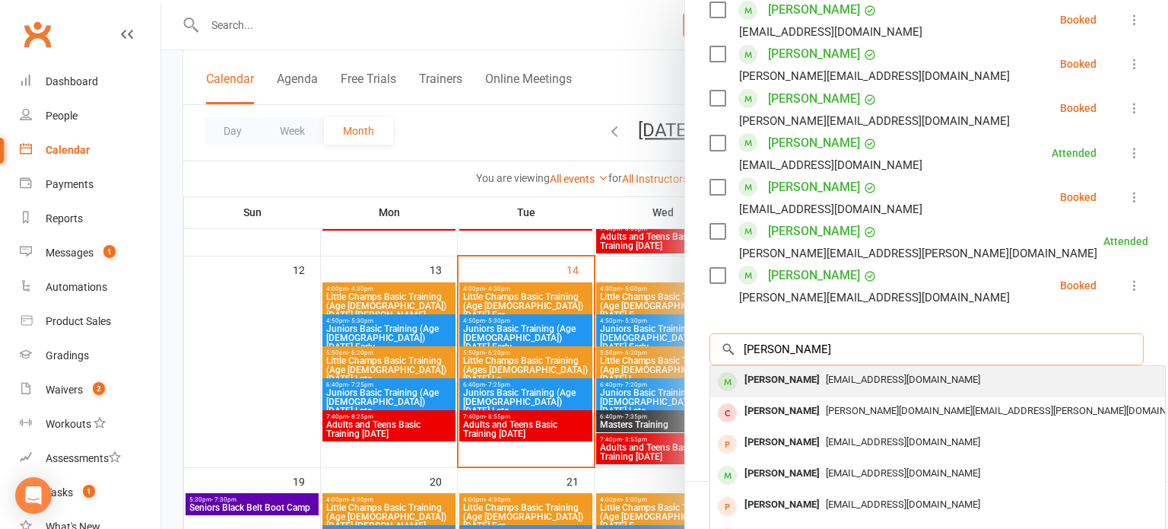
type input "[PERSON_NAME]"
click at [915, 369] on div "[EMAIL_ADDRESS][DOMAIN_NAME]" at bounding box center [938, 380] width 443 height 22
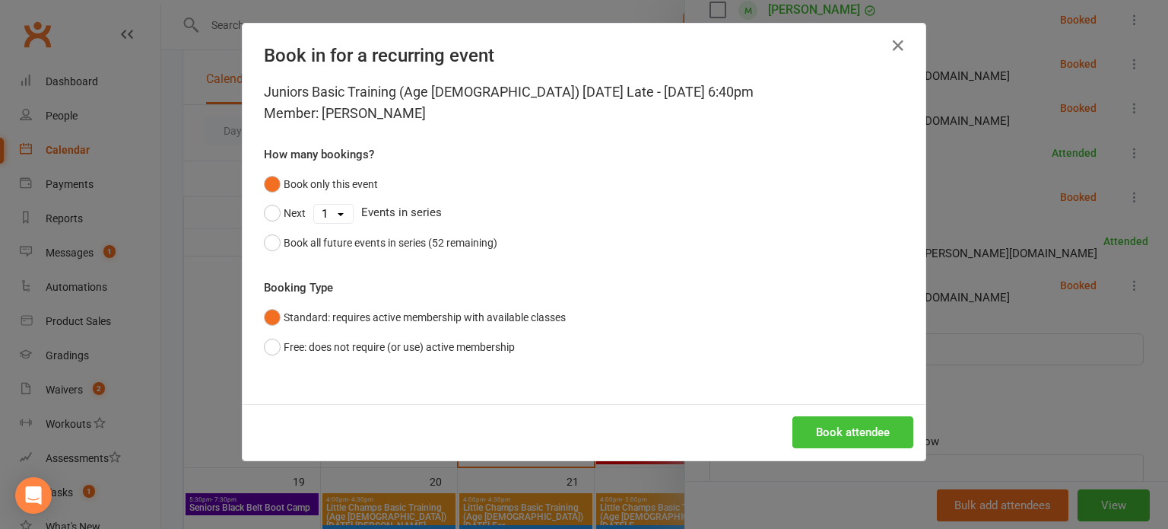
click at [853, 441] on button "Book attendee" at bounding box center [853, 432] width 121 height 32
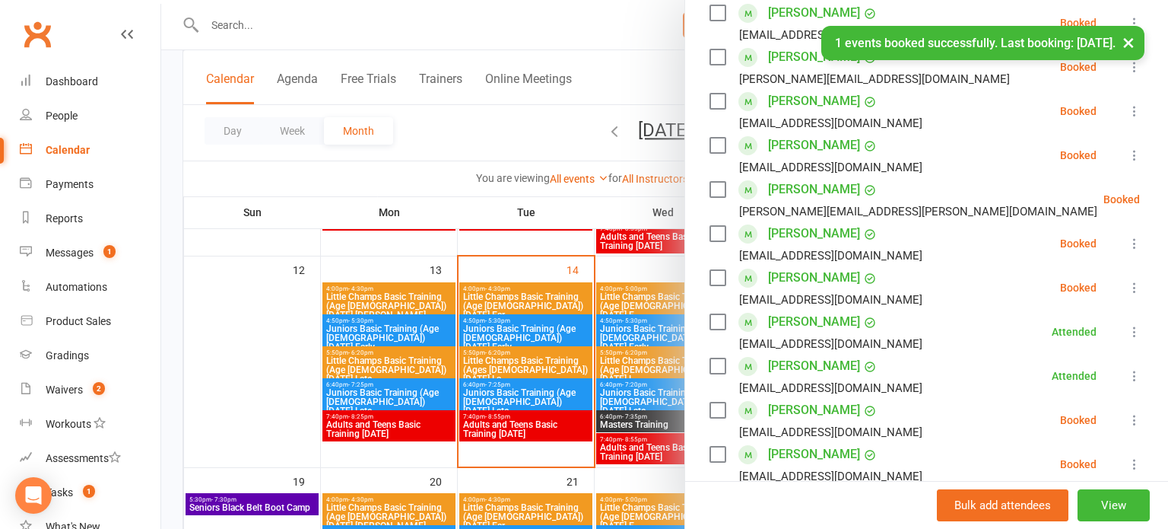
scroll to position [494, 0]
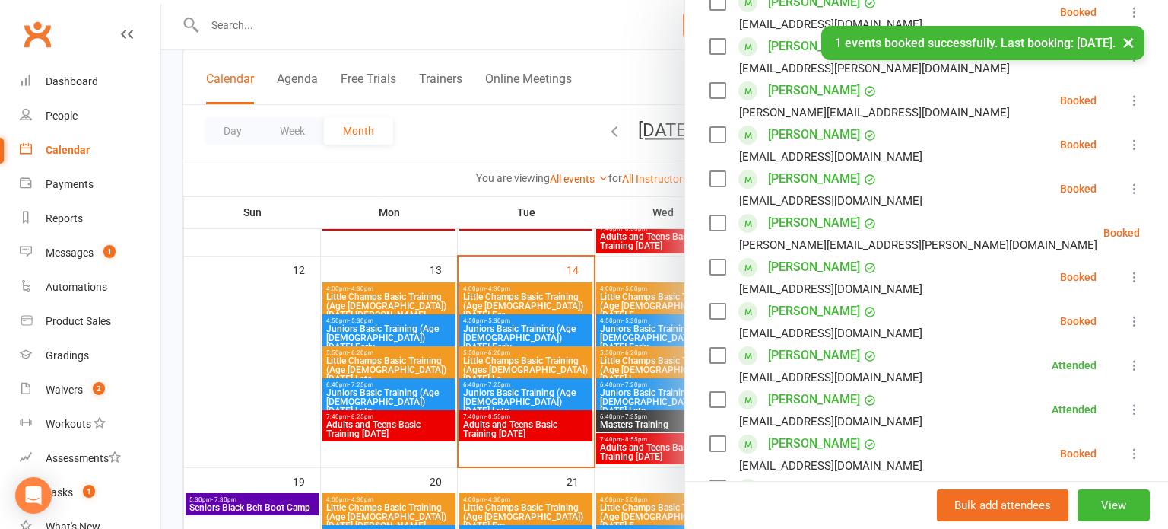
click at [1131, 181] on icon at bounding box center [1134, 188] width 15 height 15
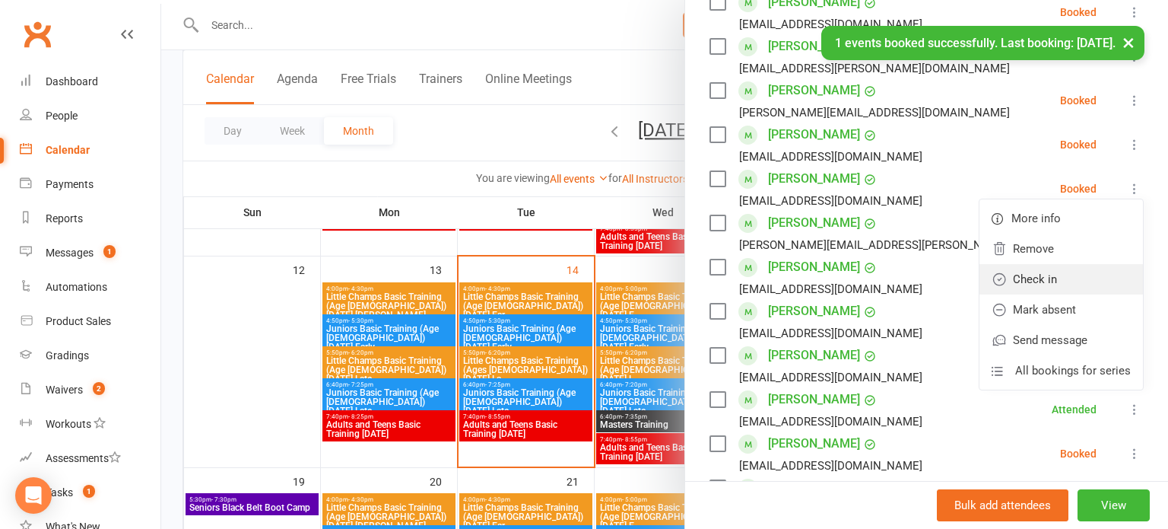
click at [1053, 264] on link "Check in" at bounding box center [1062, 279] width 164 height 30
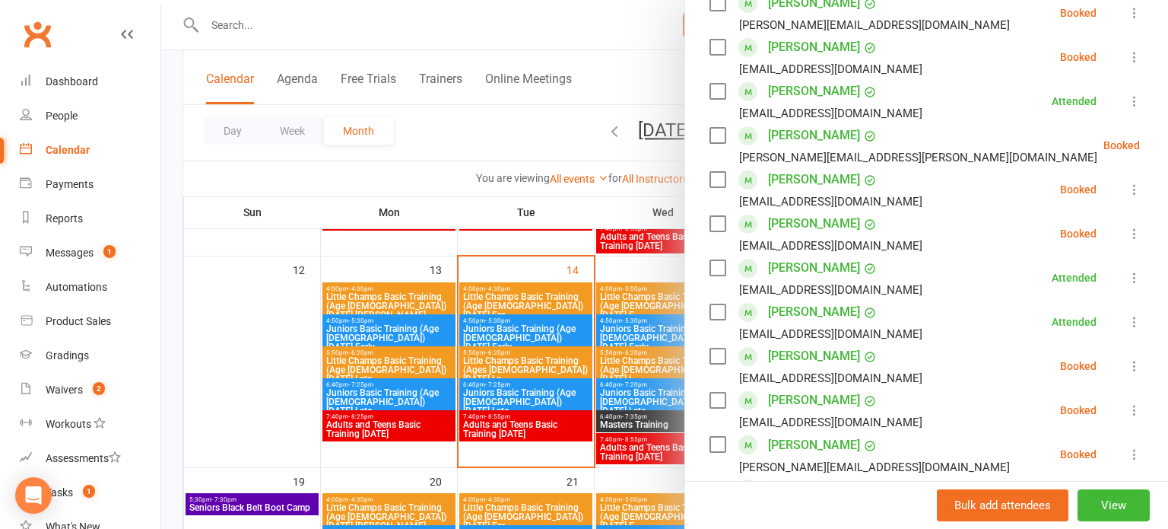
scroll to position [587, 0]
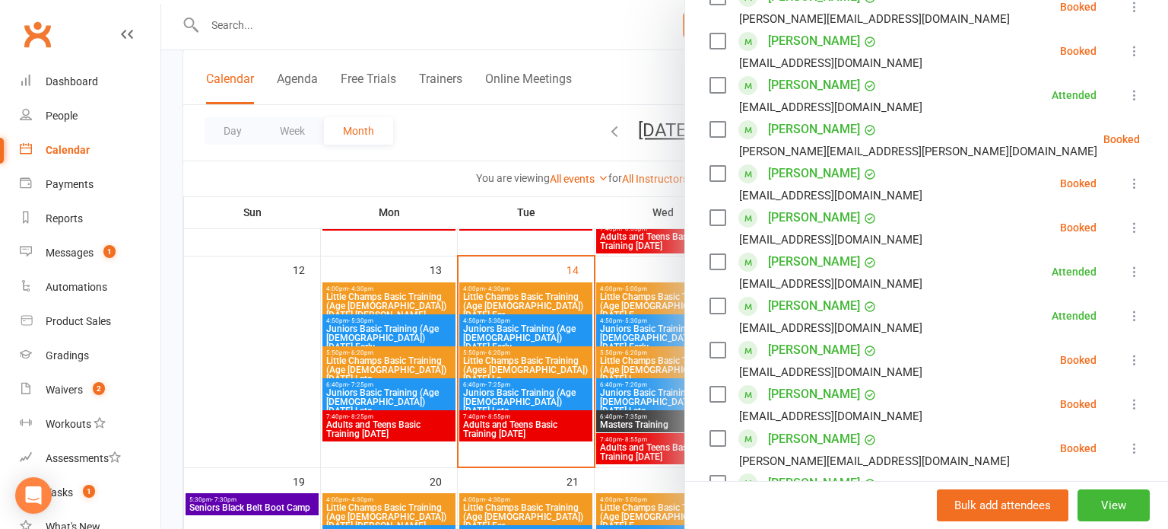
click at [1130, 352] on icon at bounding box center [1134, 359] width 15 height 15
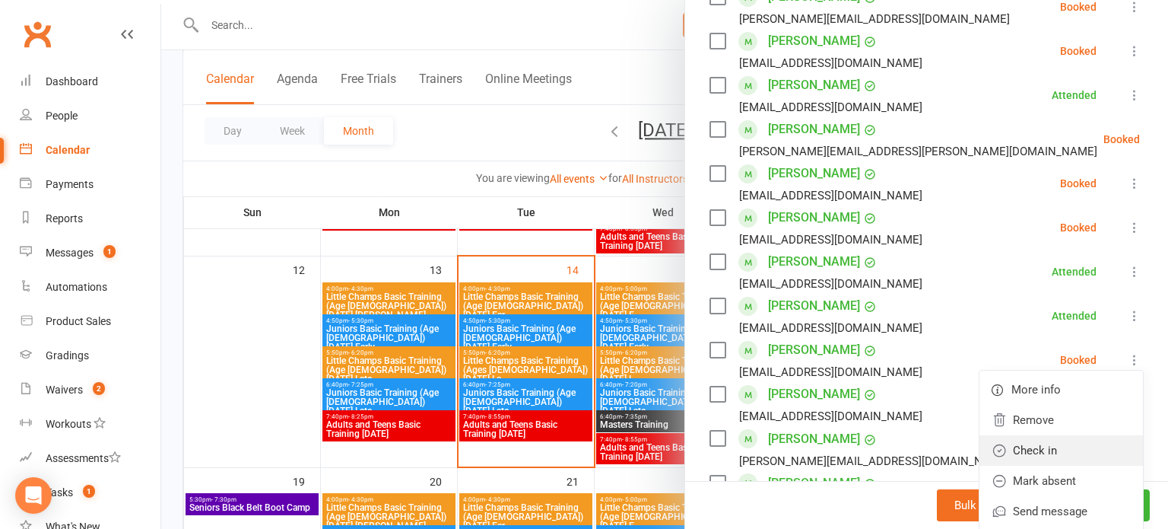
click at [1062, 435] on link "Check in" at bounding box center [1062, 450] width 164 height 30
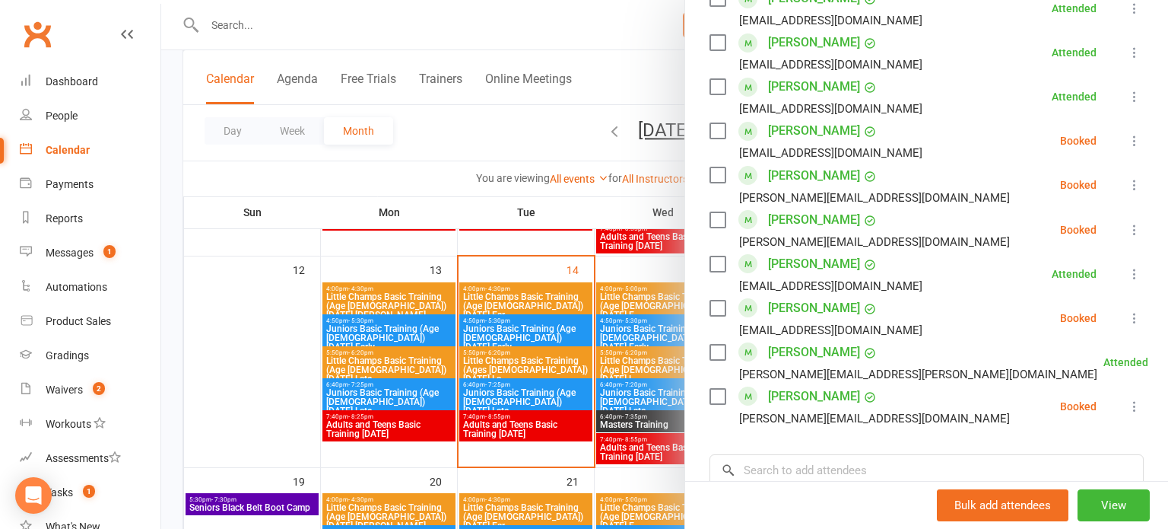
scroll to position [853, 0]
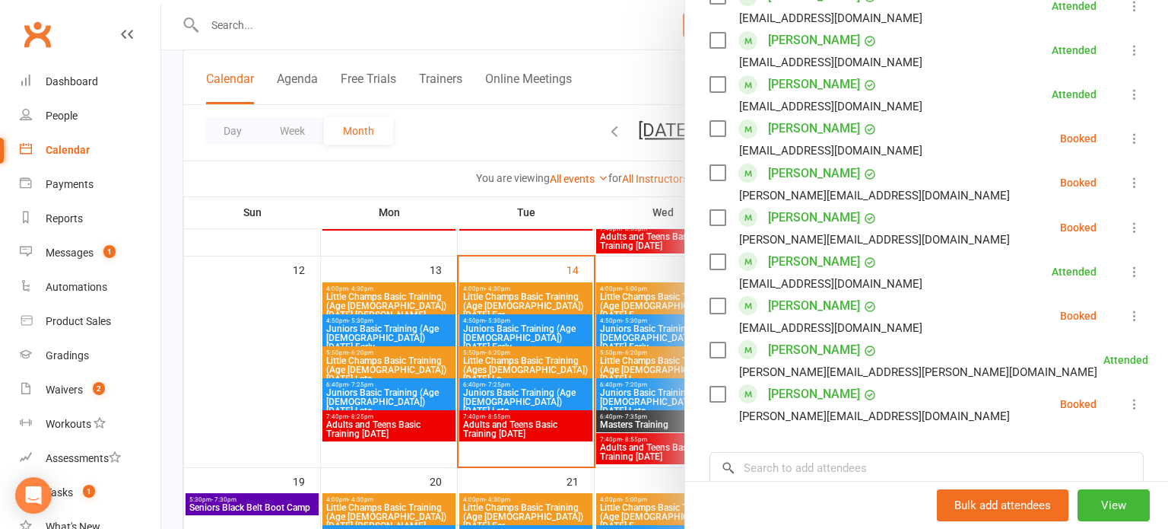
click at [1128, 396] on icon at bounding box center [1134, 403] width 15 height 15
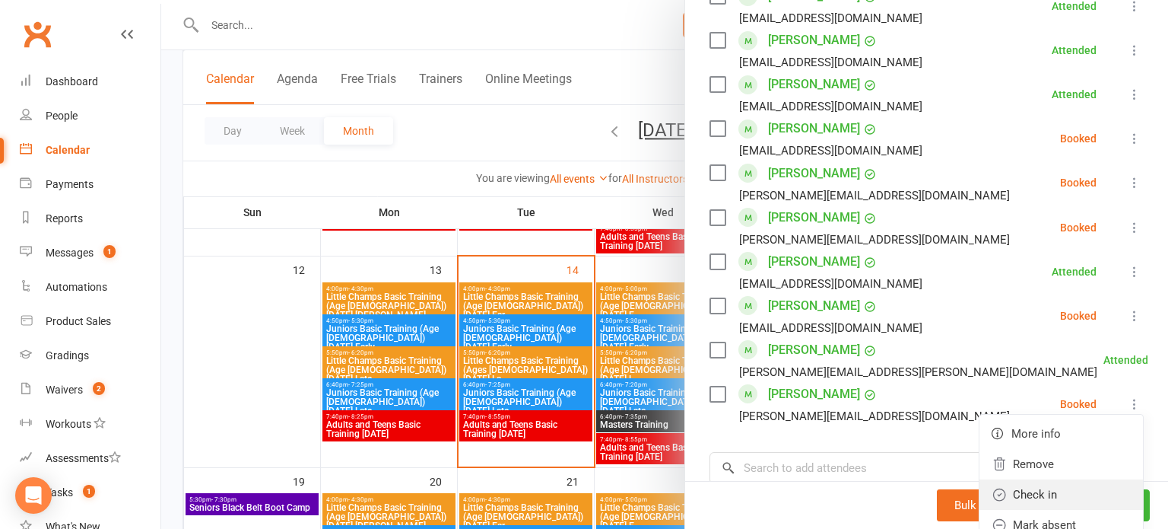
click at [1044, 479] on link "Check in" at bounding box center [1062, 494] width 164 height 30
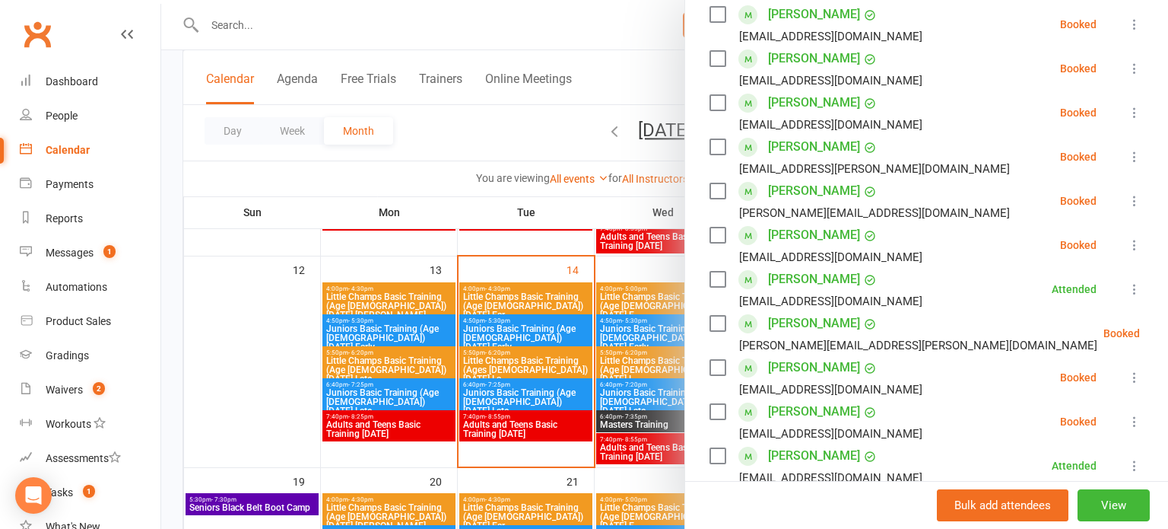
scroll to position [390, 0]
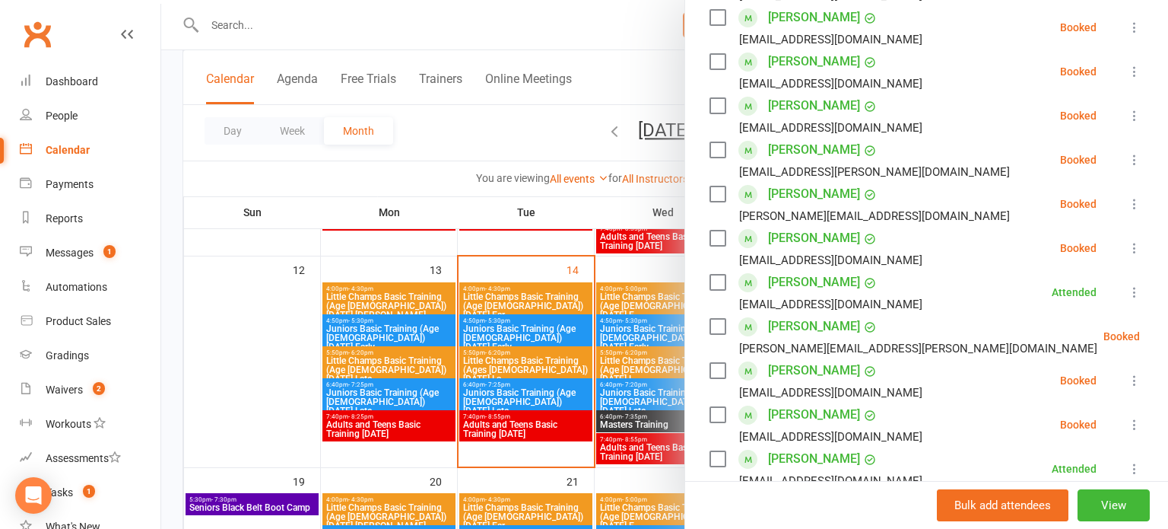
click at [1135, 196] on icon at bounding box center [1134, 203] width 15 height 15
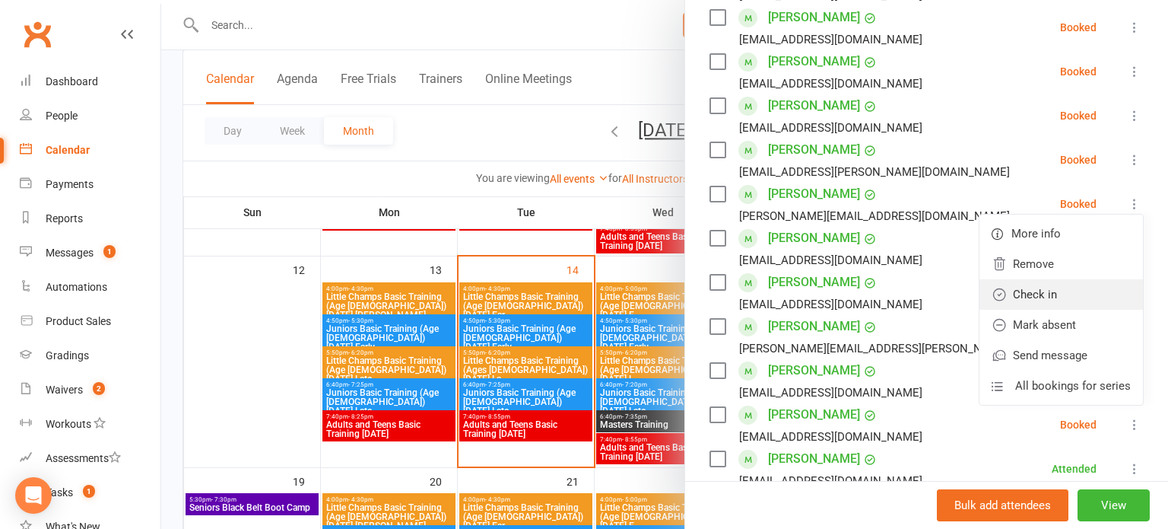
click at [1065, 279] on link "Check in" at bounding box center [1062, 294] width 164 height 30
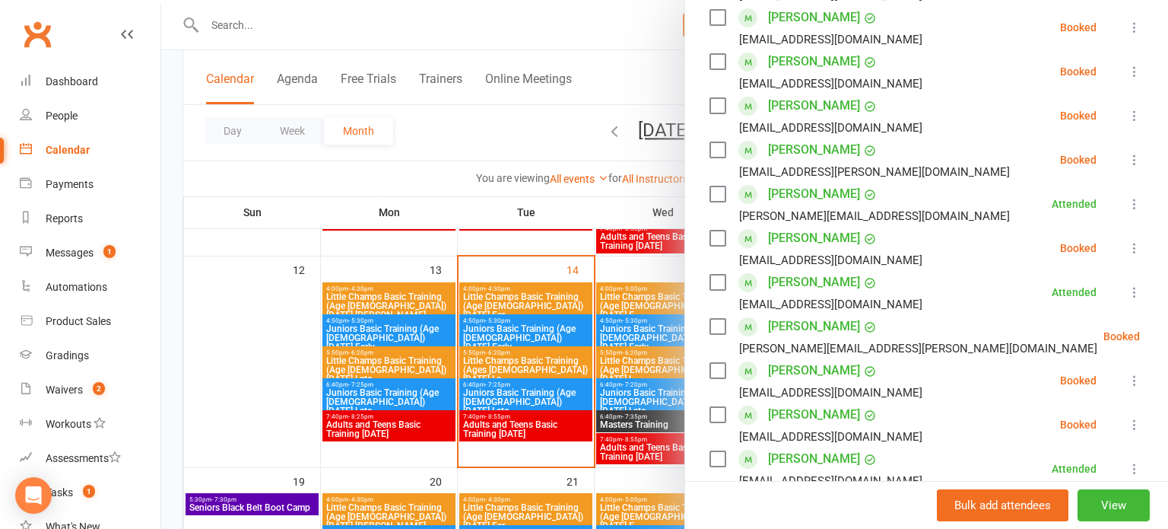
click at [1139, 152] on icon at bounding box center [1134, 159] width 15 height 15
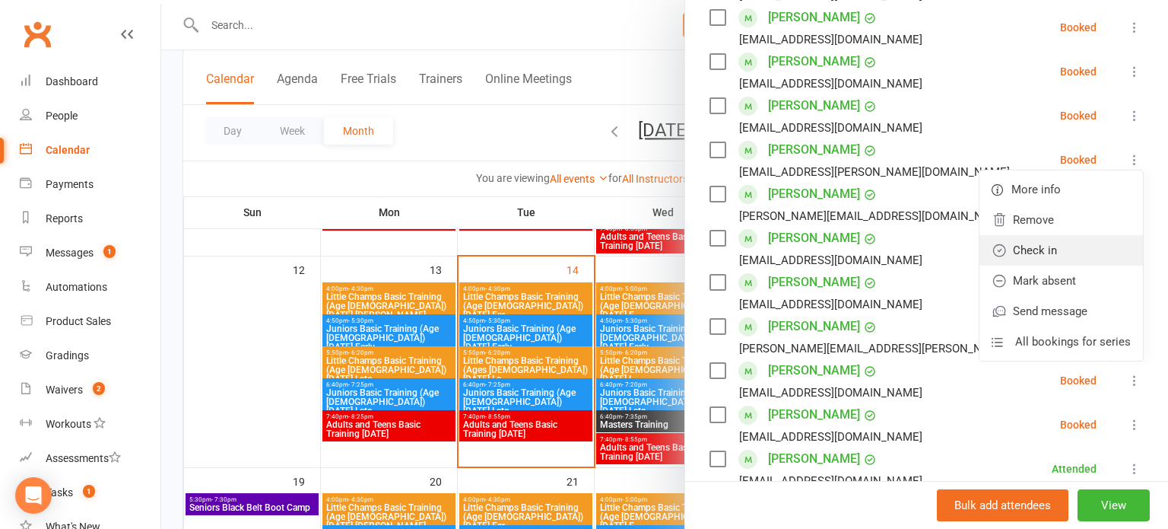
click at [1080, 235] on link "Check in" at bounding box center [1062, 250] width 164 height 30
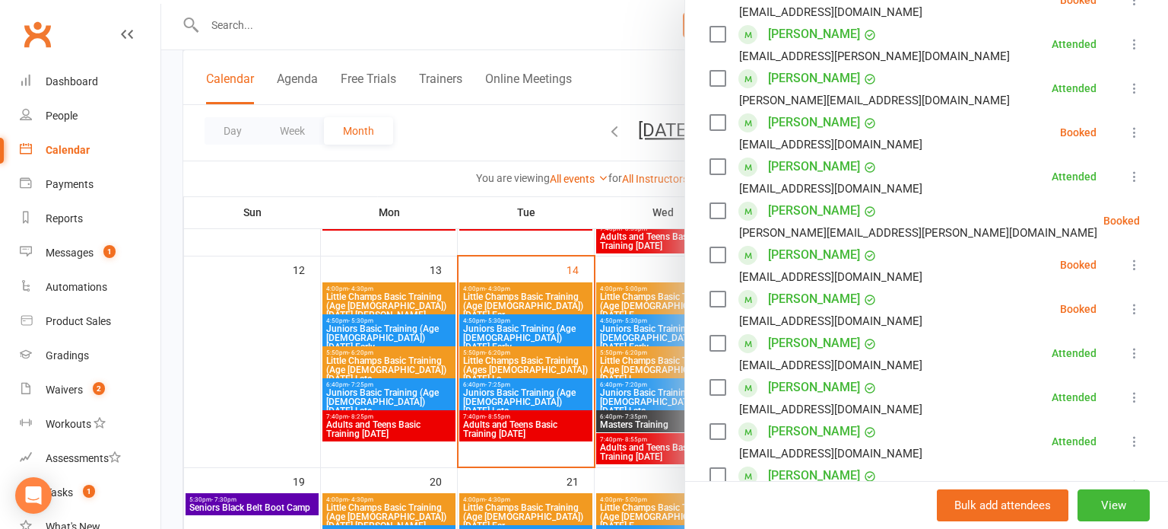
scroll to position [513, 0]
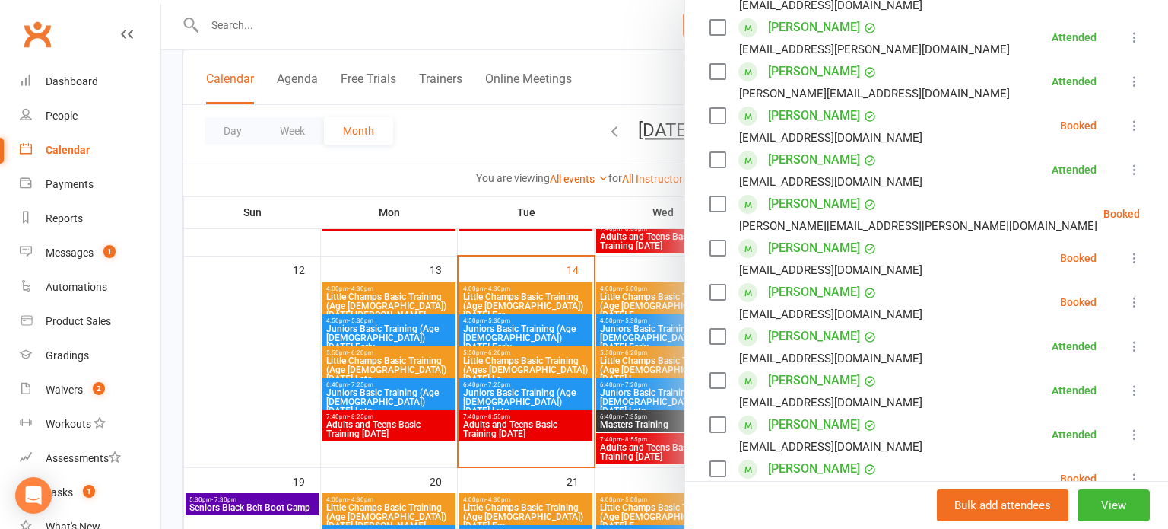
click at [1134, 287] on li "[PERSON_NAME] [EMAIL_ADDRESS][DOMAIN_NAME] Booked More info Remove Check in Mar…" at bounding box center [927, 302] width 434 height 44
click at [1135, 293] on button at bounding box center [1135, 302] width 18 height 18
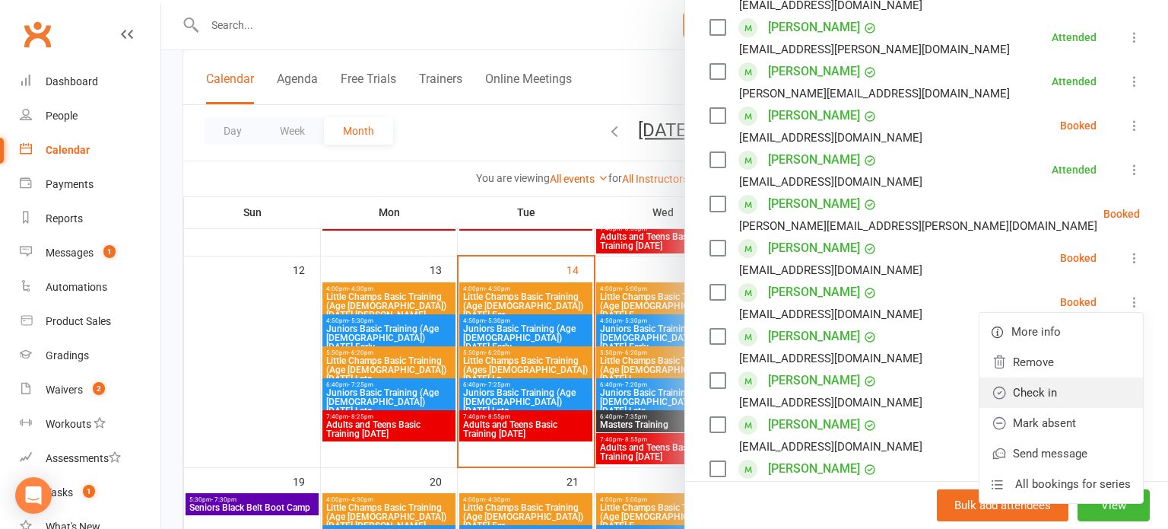
click at [1091, 377] on link "Check in" at bounding box center [1062, 392] width 164 height 30
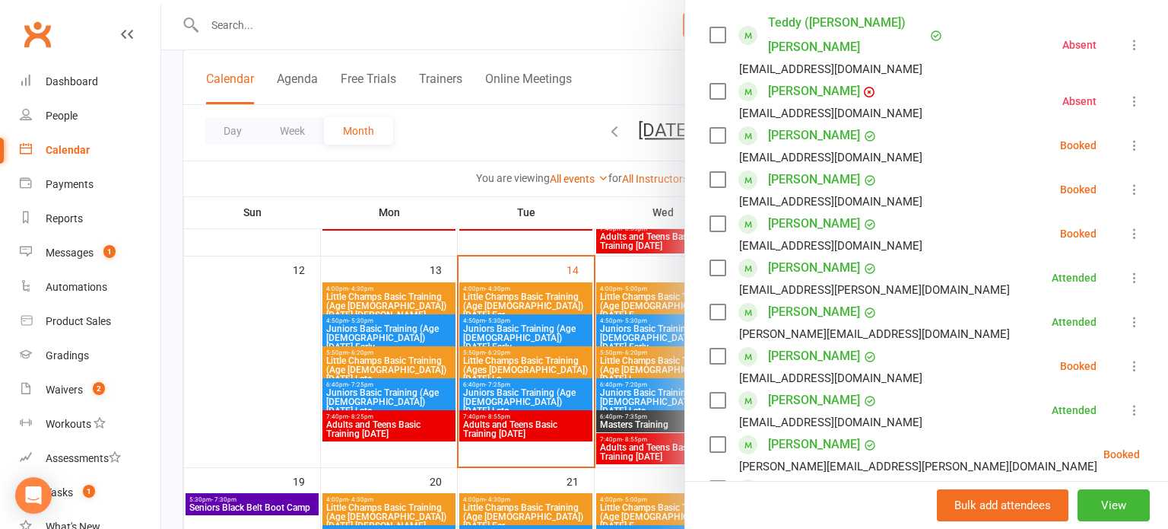
scroll to position [277, 0]
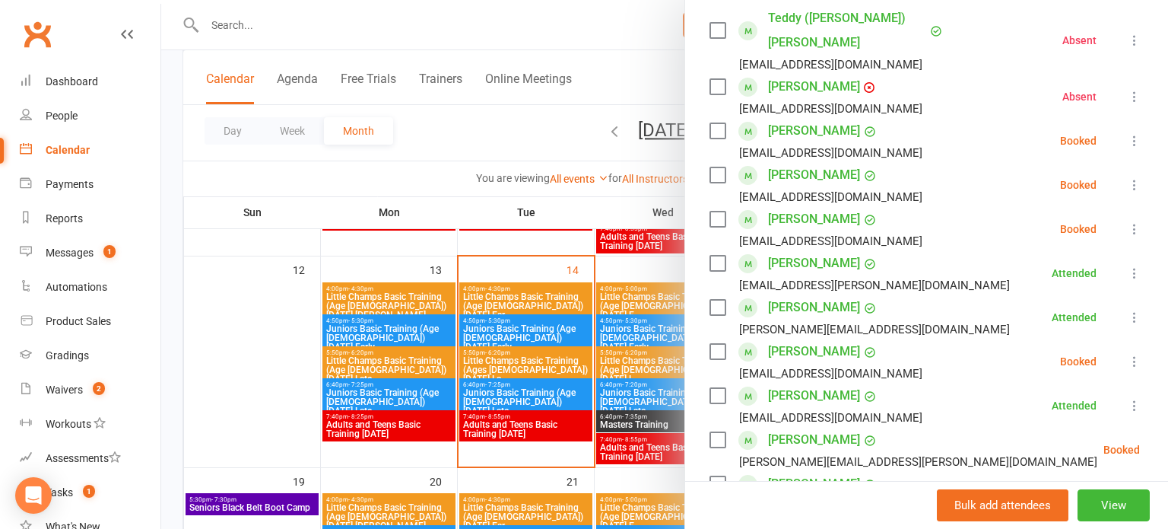
click at [1126, 352] on button at bounding box center [1135, 361] width 18 height 18
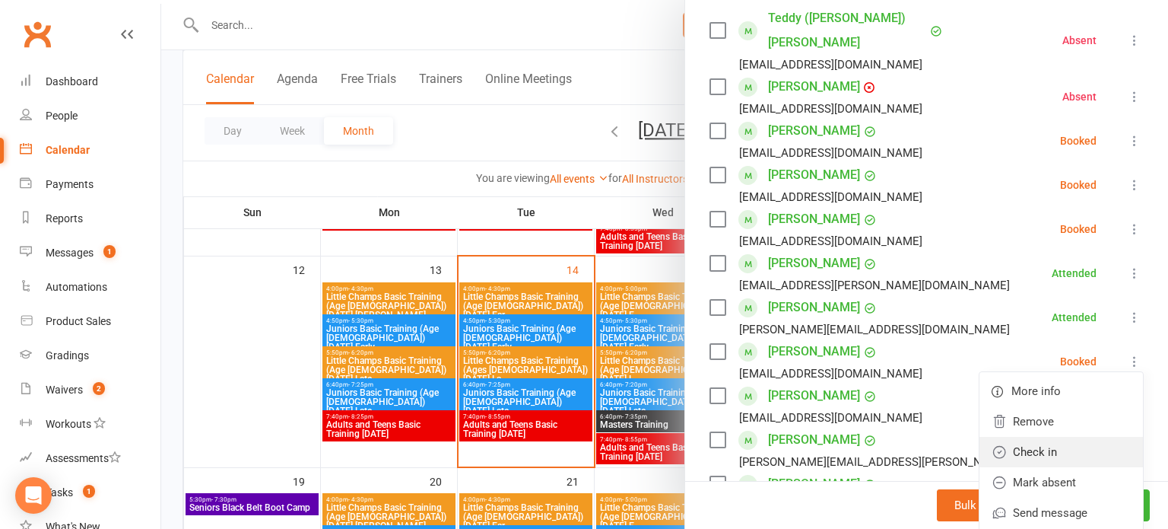
click at [1069, 437] on link "Check in" at bounding box center [1062, 452] width 164 height 30
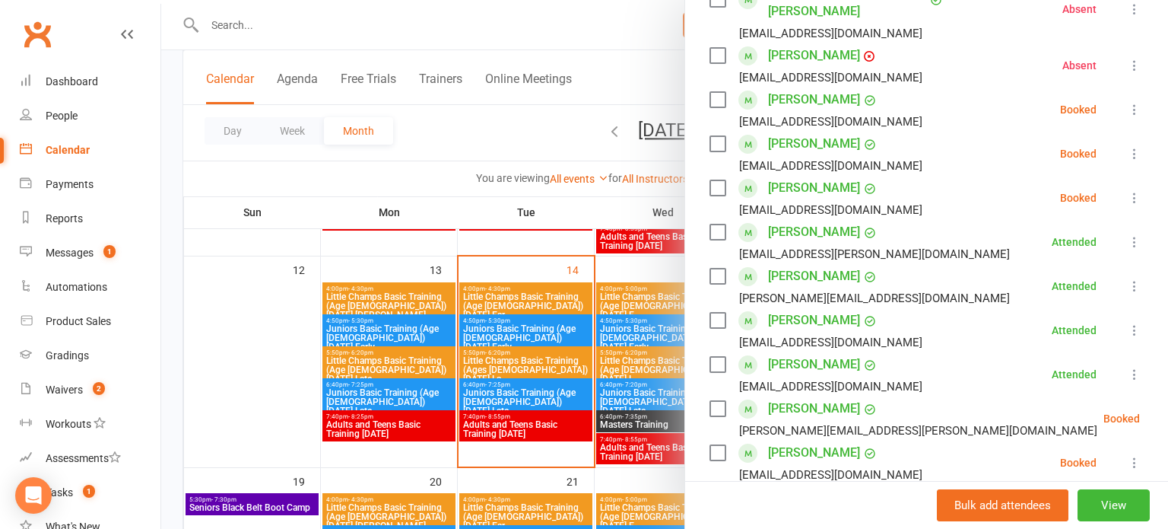
scroll to position [309, 0]
click at [1133, 101] on icon at bounding box center [1134, 108] width 15 height 15
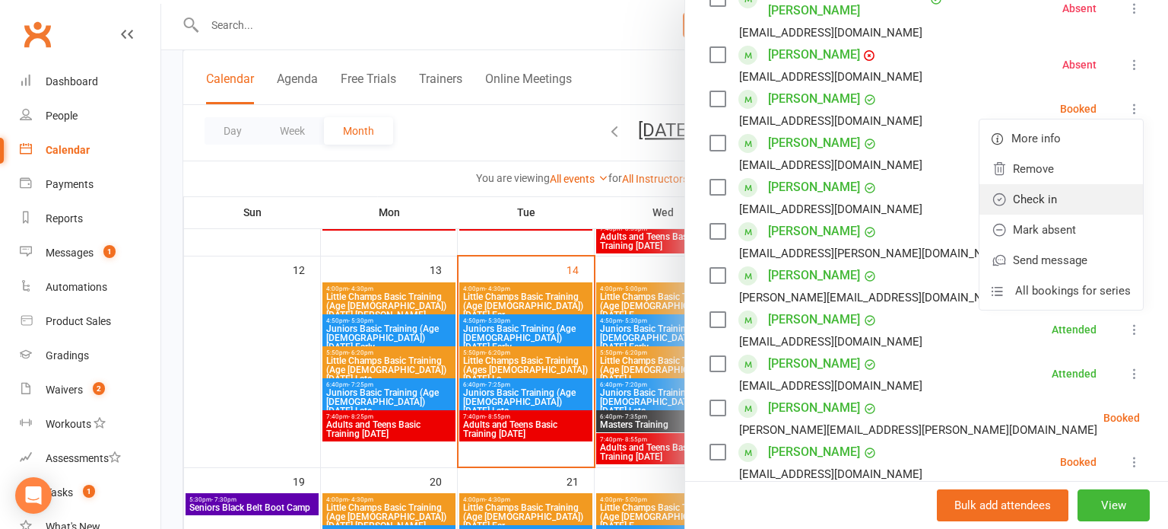
click at [1072, 185] on link "Check in" at bounding box center [1062, 199] width 164 height 30
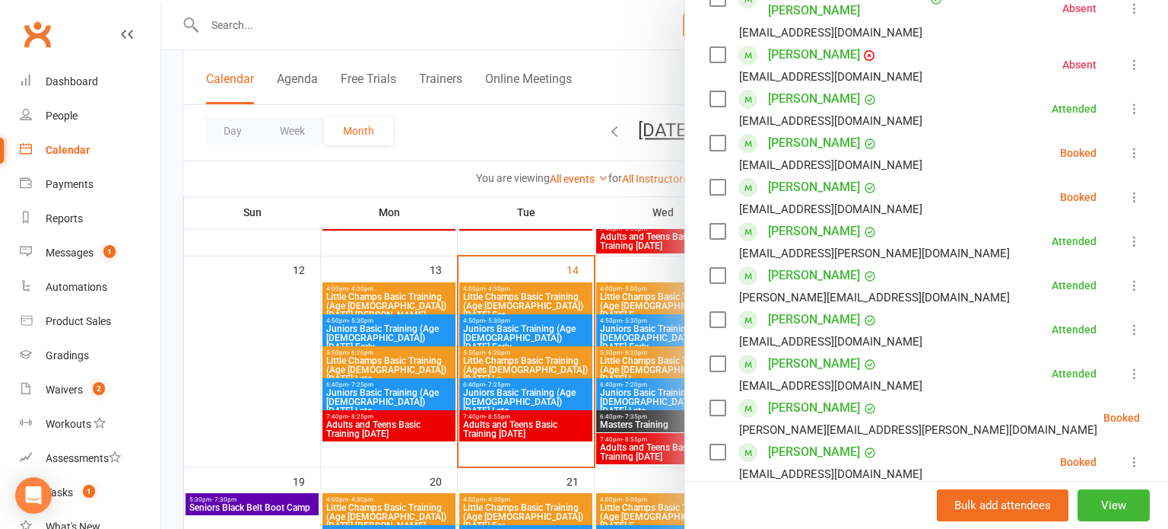
click at [1136, 188] on button at bounding box center [1135, 197] width 18 height 18
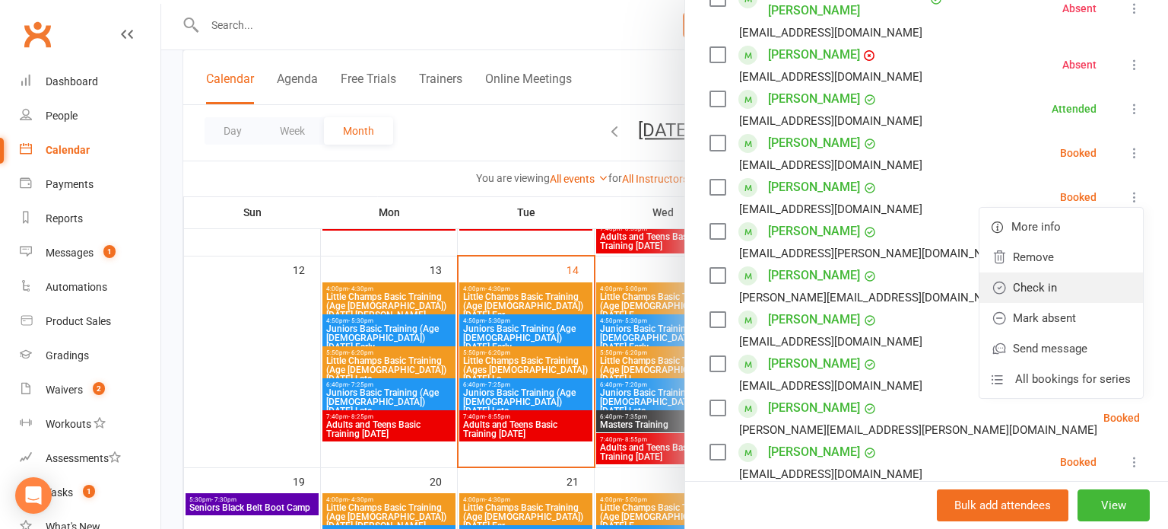
click at [1048, 272] on link "Check in" at bounding box center [1062, 287] width 164 height 30
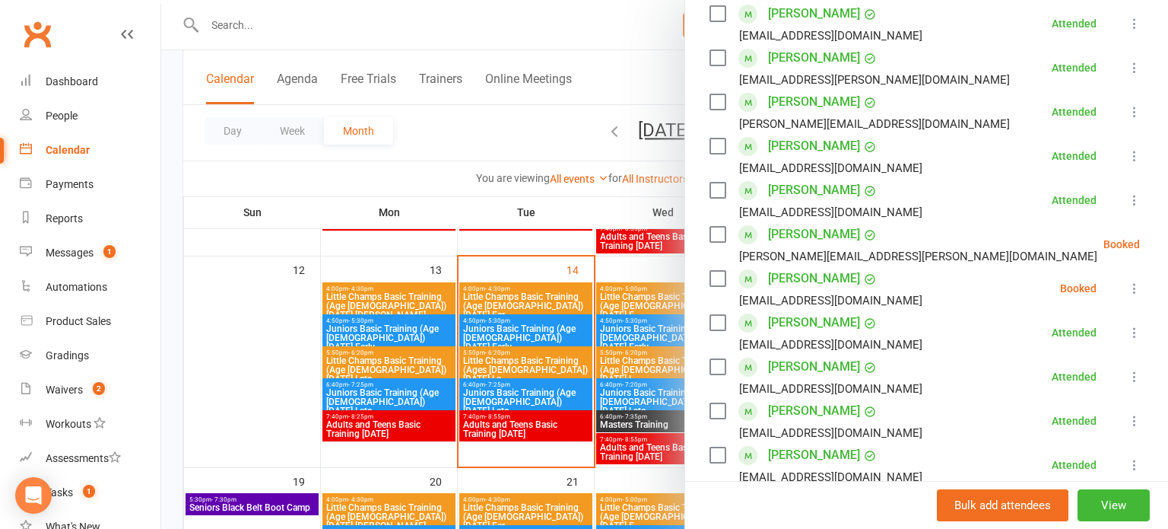
scroll to position [485, 0]
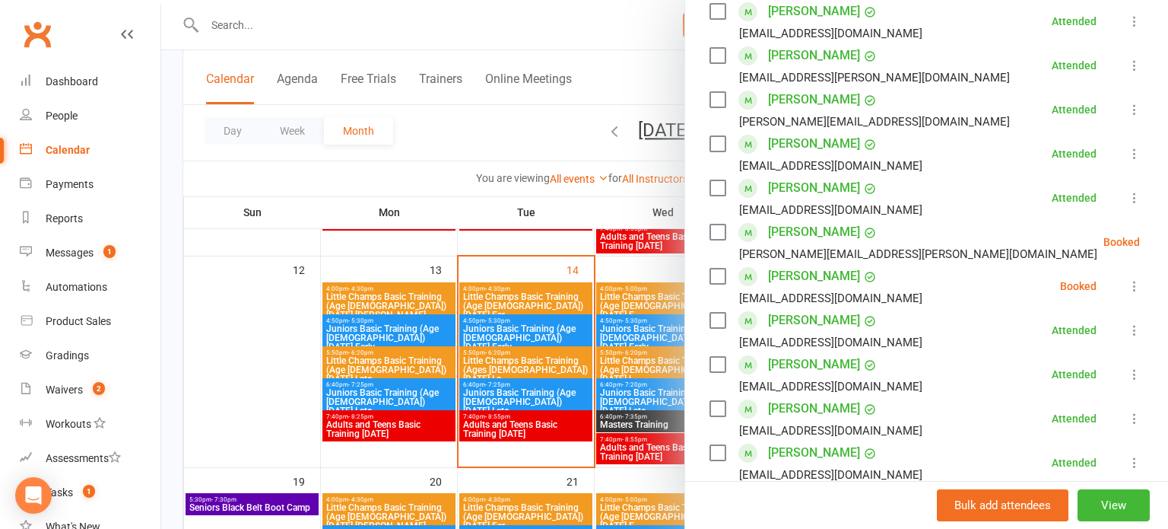
click at [1168, 233] on button at bounding box center [1178, 242] width 18 height 18
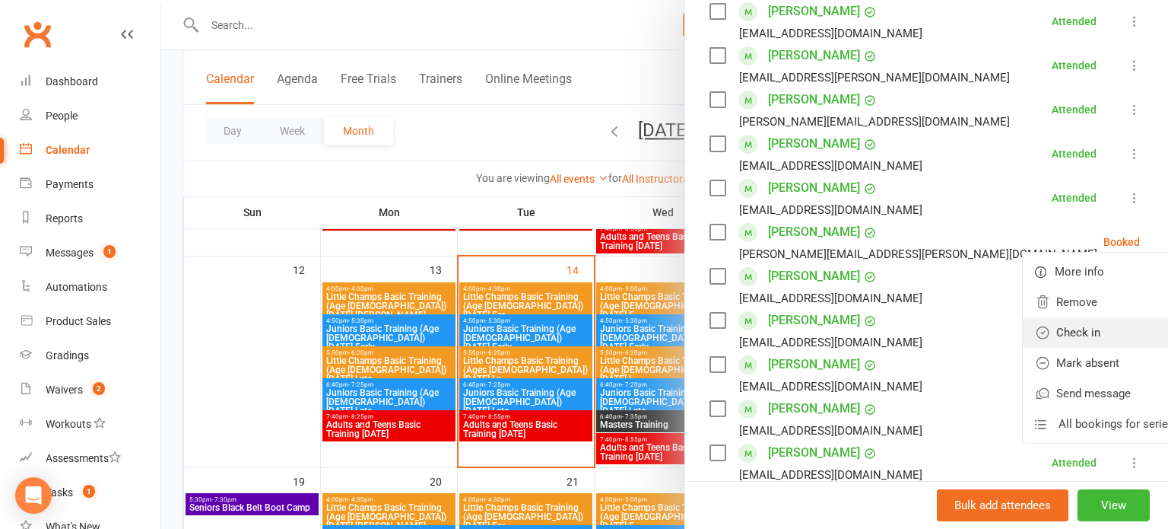
click at [1095, 317] on link "Check in" at bounding box center [1105, 332] width 164 height 30
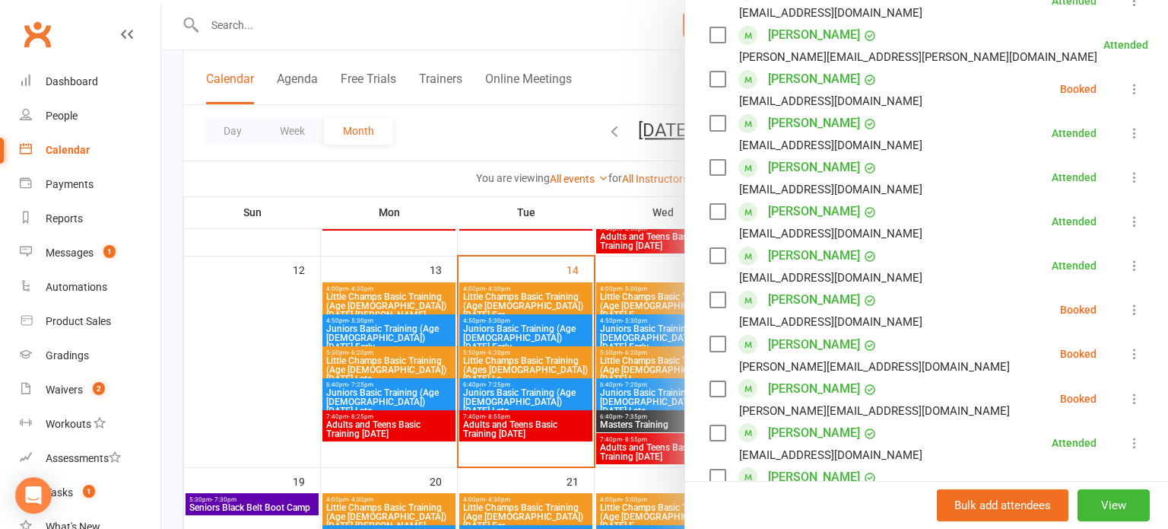
scroll to position [682, 0]
click at [1144, 323] on div "Class kiosk mode Roll call 6:40 PM - 7:25 PM, [DATE] with [PERSON_NAME] at Prem…" at bounding box center [926, 125] width 483 height 1487
click at [1142, 344] on button at bounding box center [1135, 353] width 18 height 18
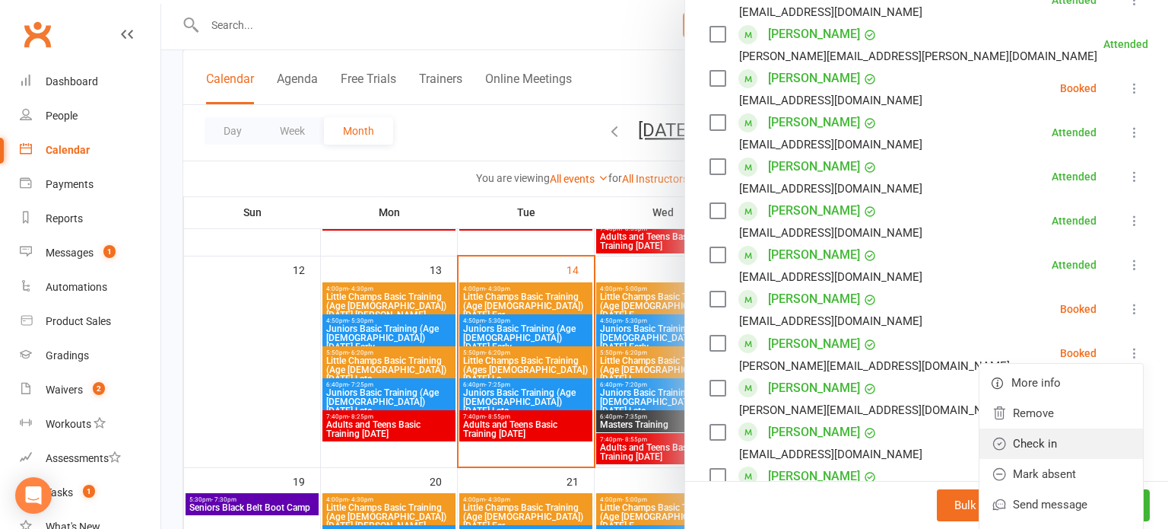
click at [1079, 428] on link "Check in" at bounding box center [1062, 443] width 164 height 30
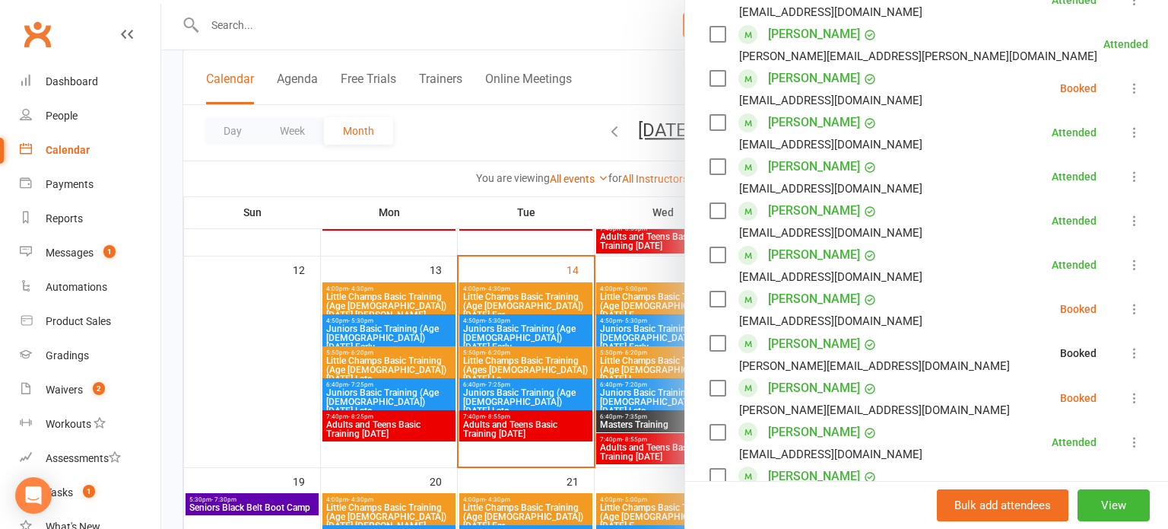
click at [1136, 390] on icon at bounding box center [1134, 397] width 15 height 15
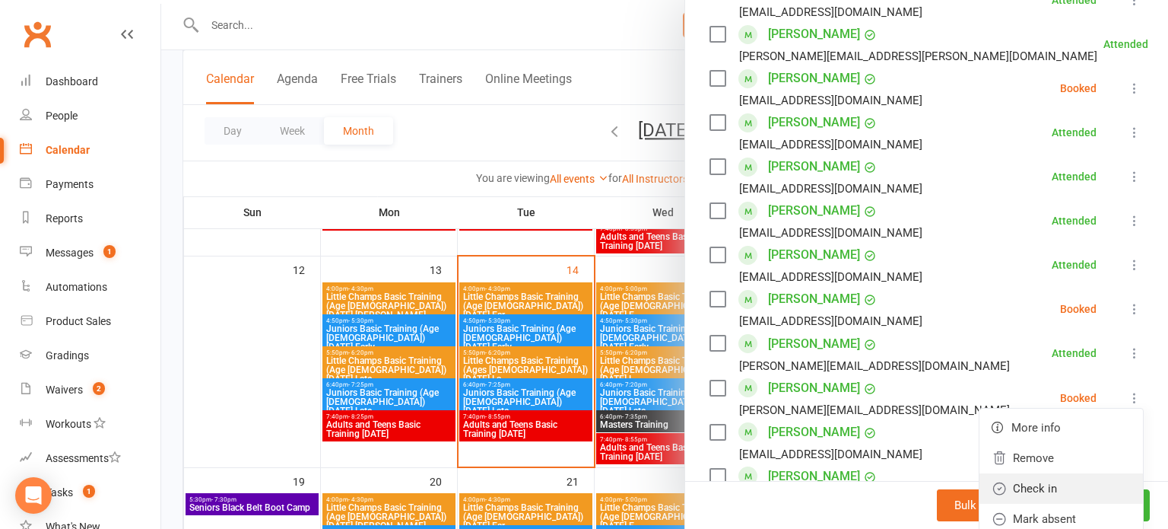
click at [1066, 473] on link "Check in" at bounding box center [1062, 488] width 164 height 30
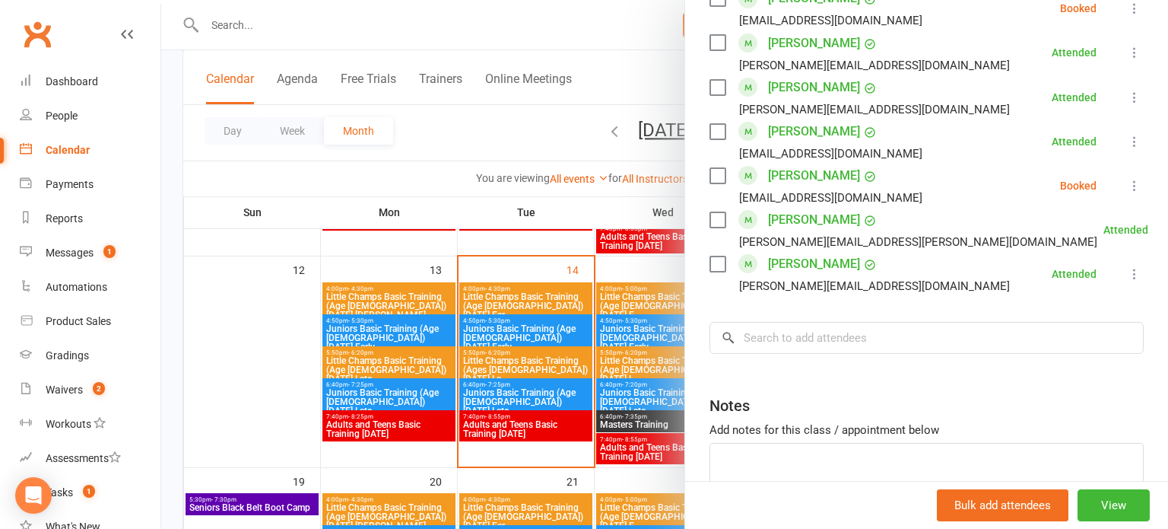
scroll to position [986, 0]
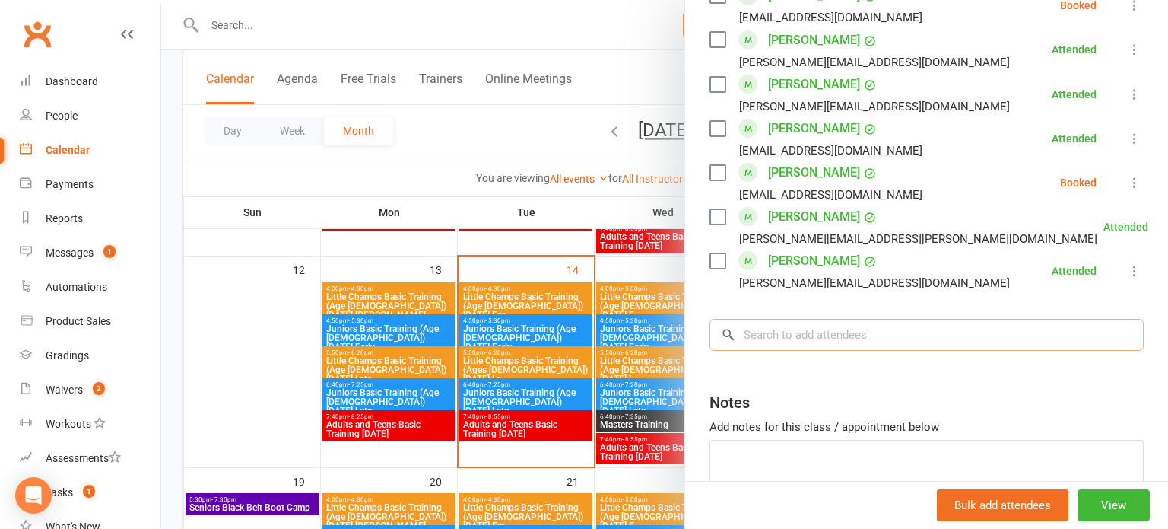
click at [988, 319] on input "search" at bounding box center [927, 335] width 434 height 32
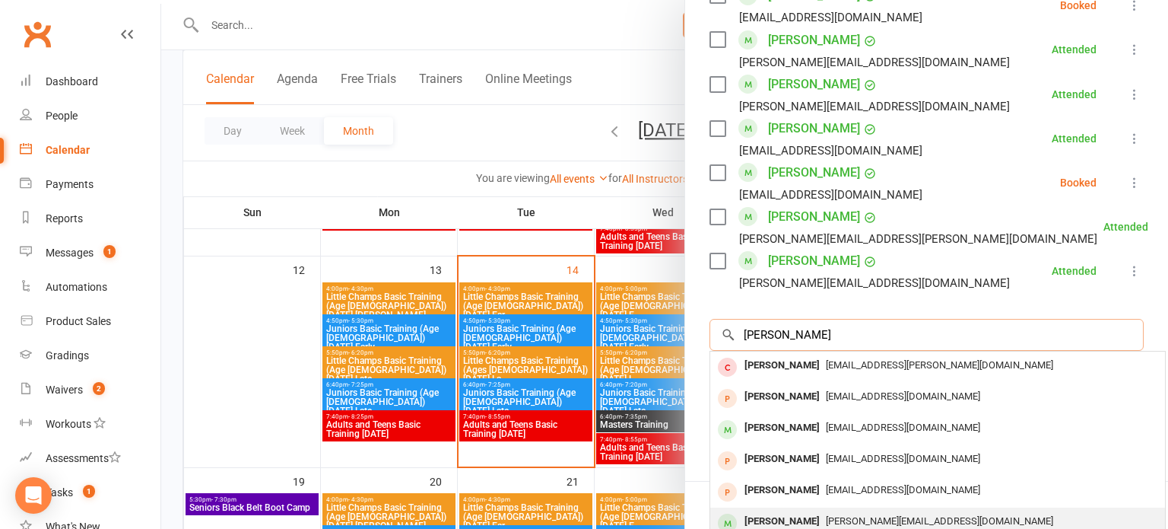
type input "[PERSON_NAME]"
click at [904, 510] on div "[PERSON_NAME][EMAIL_ADDRESS][DOMAIN_NAME]" at bounding box center [938, 521] width 443 height 22
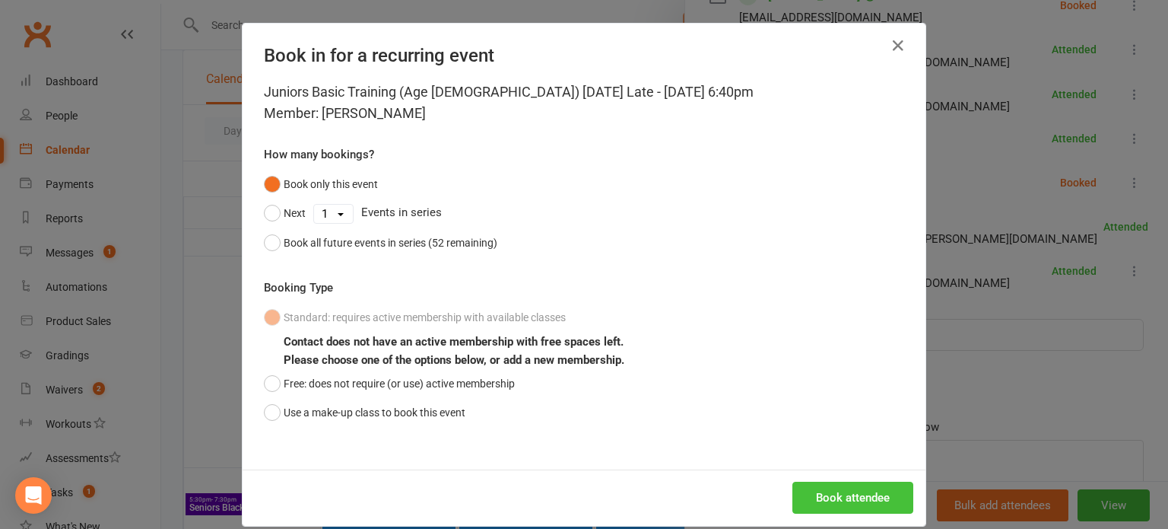
click at [890, 496] on button "Book attendee" at bounding box center [853, 497] width 121 height 32
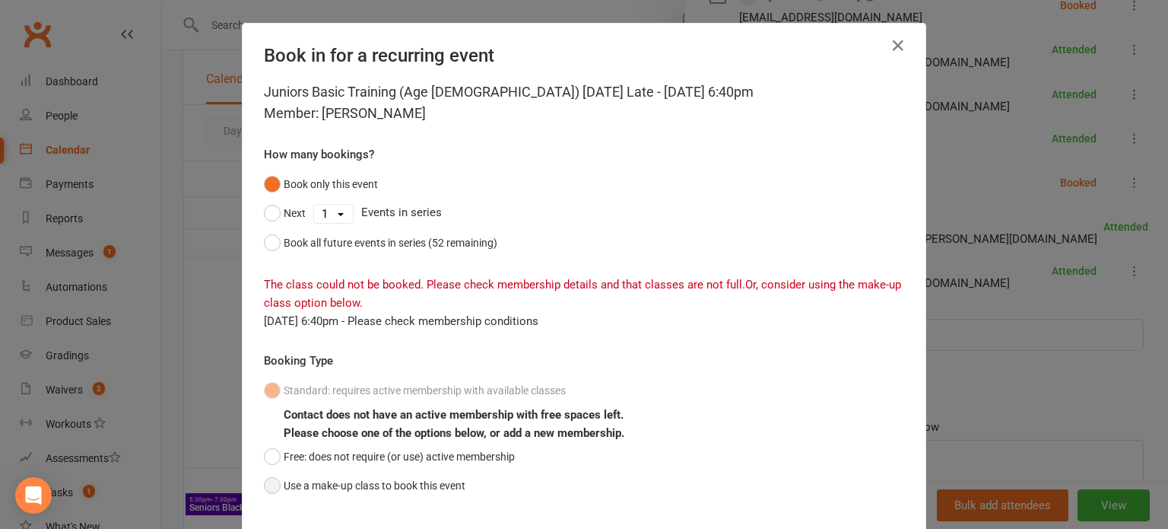
click at [437, 476] on button "Use a make-up class to book this event" at bounding box center [365, 485] width 202 height 29
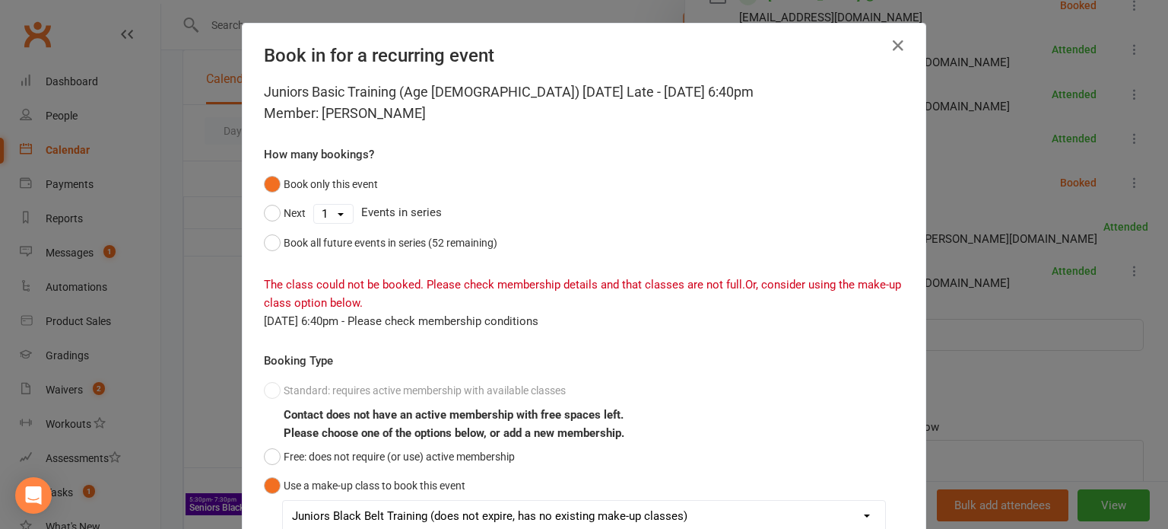
scroll to position [182, 0]
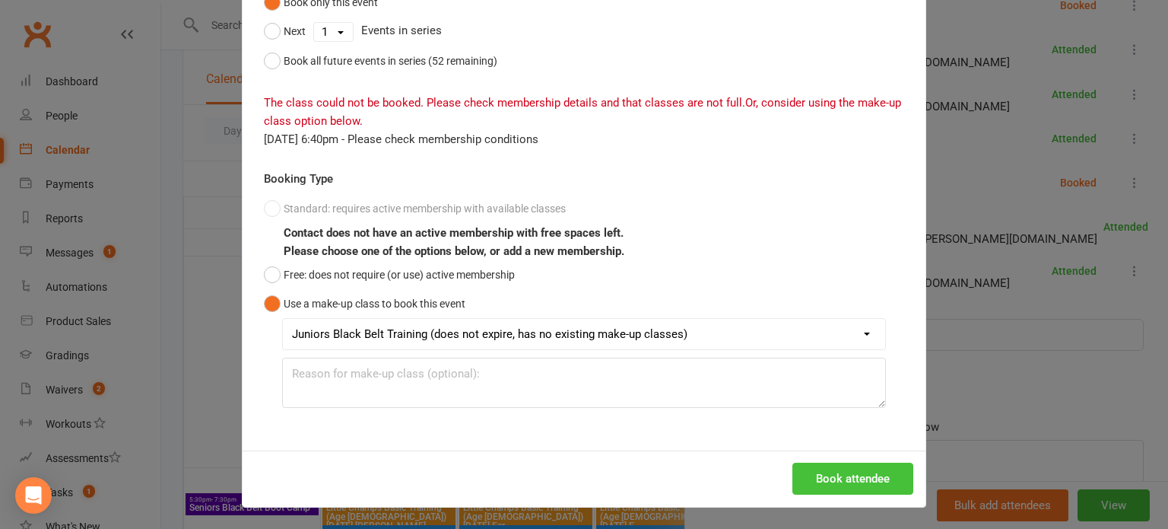
click at [848, 481] on button "Book attendee" at bounding box center [853, 478] width 121 height 32
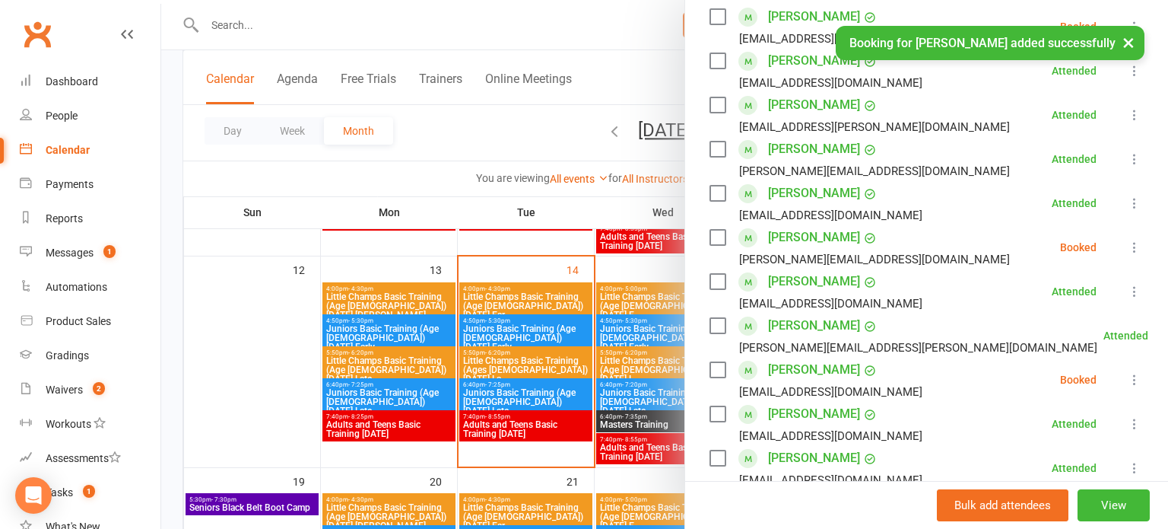
scroll to position [432, 0]
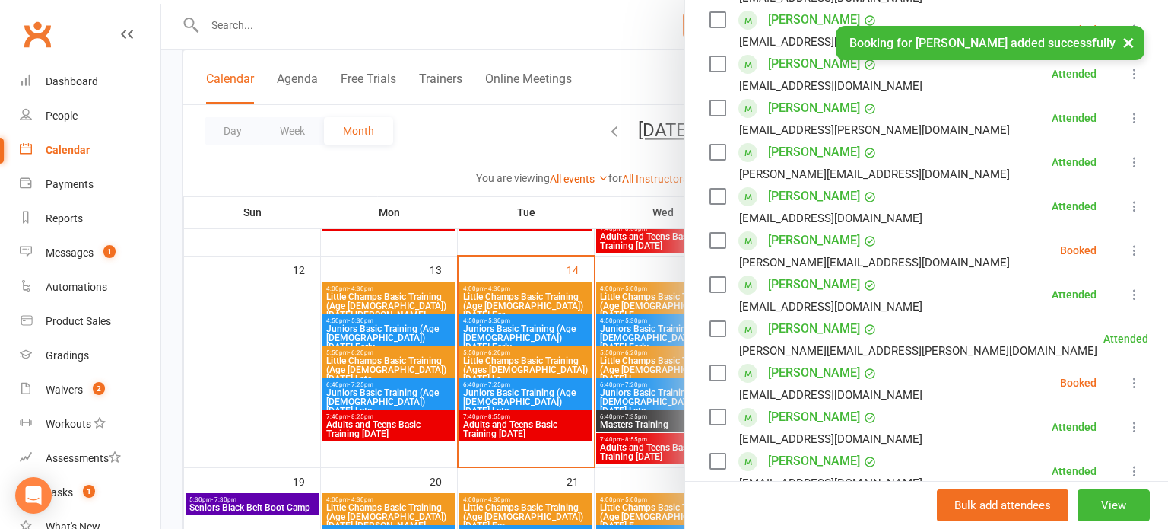
click at [1123, 228] on li "[PERSON_NAME] [PERSON_NAME][EMAIL_ADDRESS][DOMAIN_NAME] Booked More info Remove…" at bounding box center [927, 250] width 434 height 44
click at [1139, 243] on icon at bounding box center [1134, 250] width 15 height 15
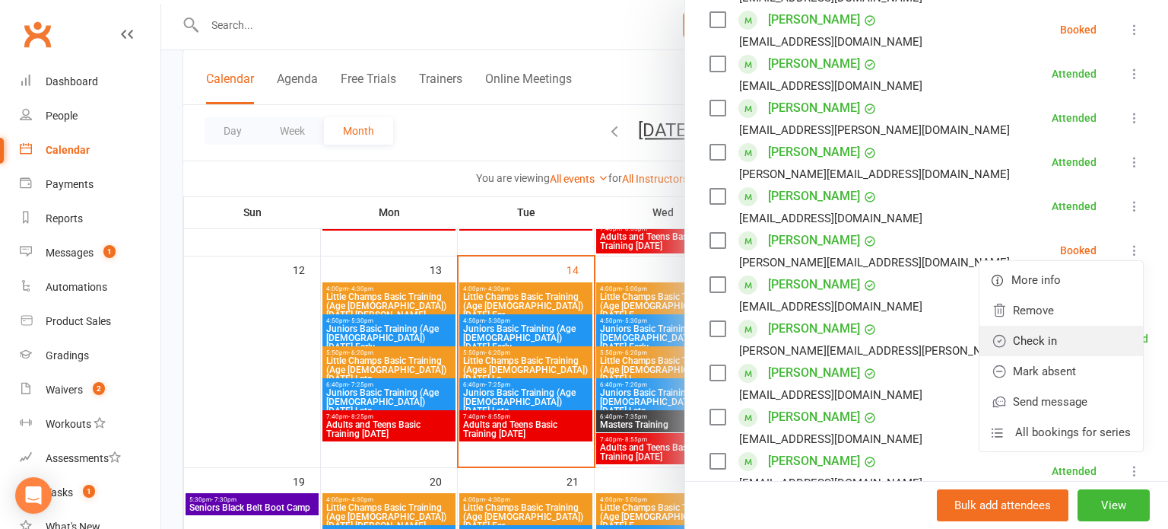
click at [1071, 326] on link "Check in" at bounding box center [1062, 341] width 164 height 30
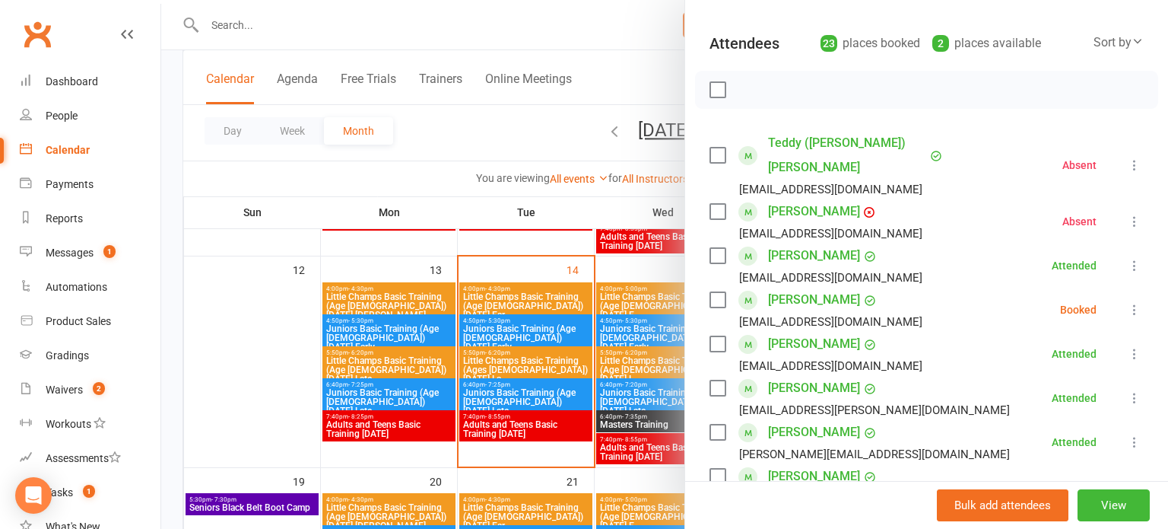
scroll to position [170, 0]
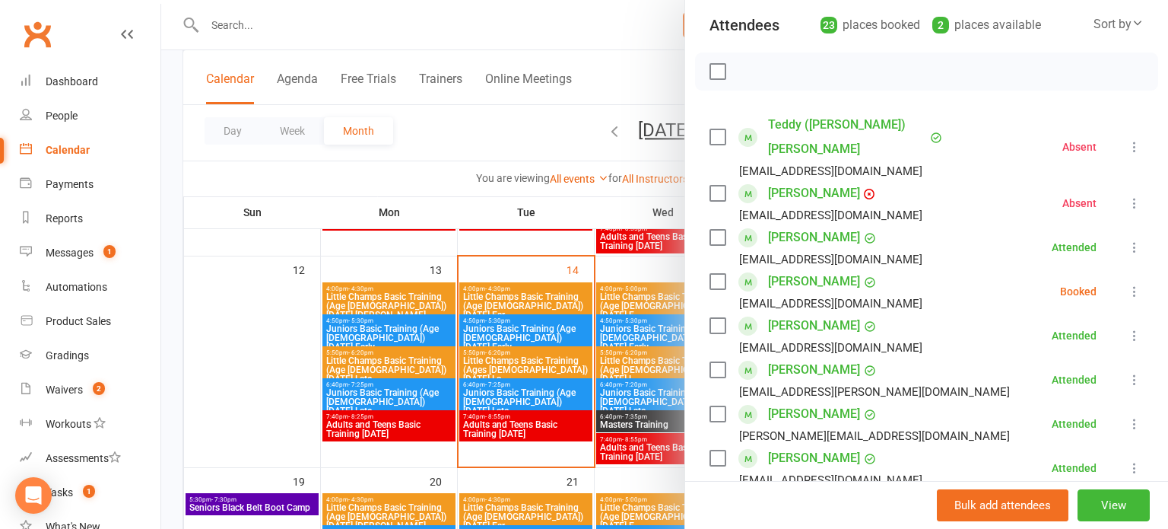
click at [1140, 284] on icon at bounding box center [1134, 291] width 15 height 15
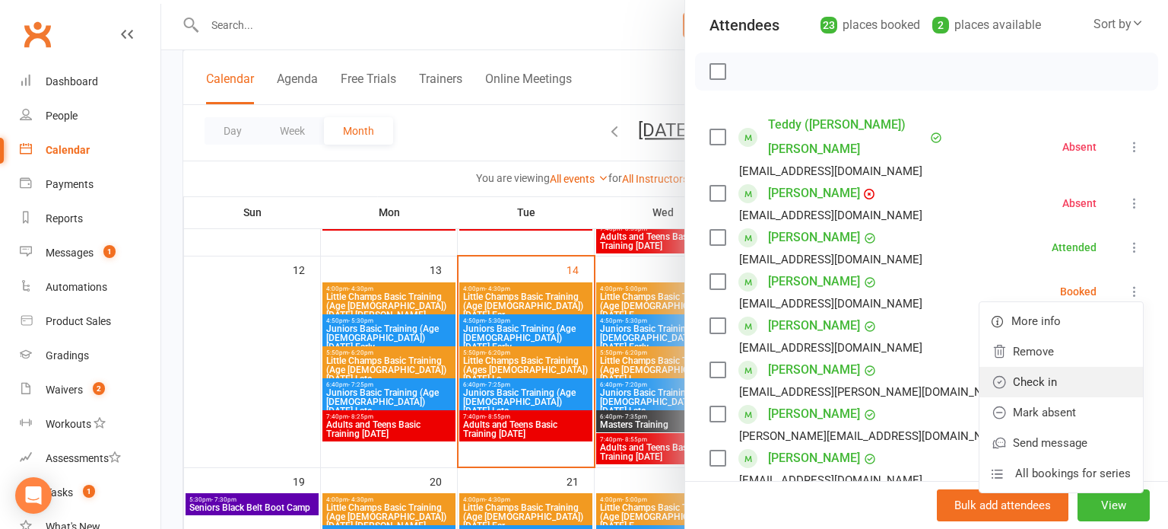
click at [1096, 367] on link "Check in" at bounding box center [1062, 382] width 164 height 30
